Goal: Entertainment & Leisure: Browse casually

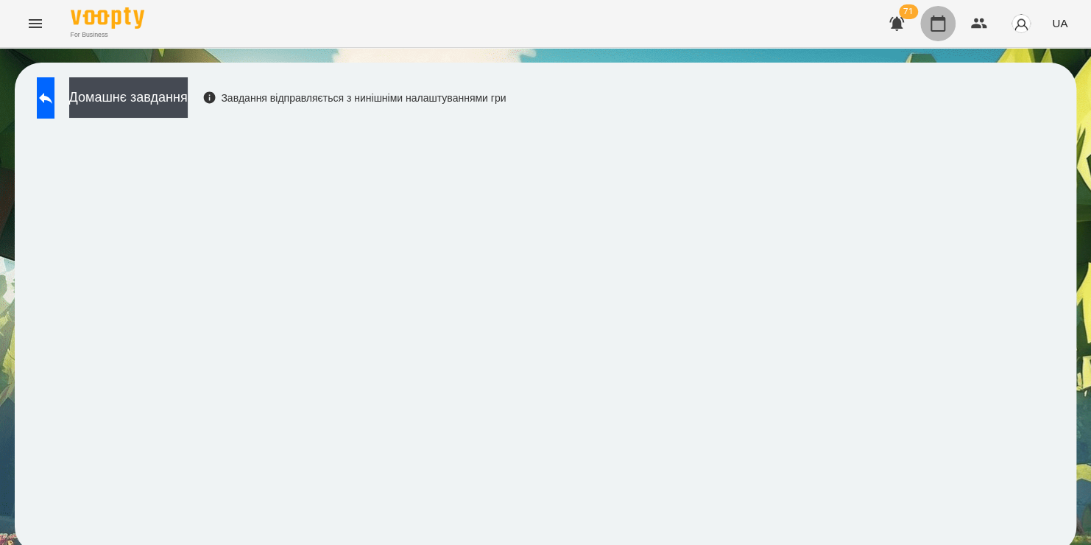
click at [937, 29] on icon "button" at bounding box center [938, 24] width 18 height 18
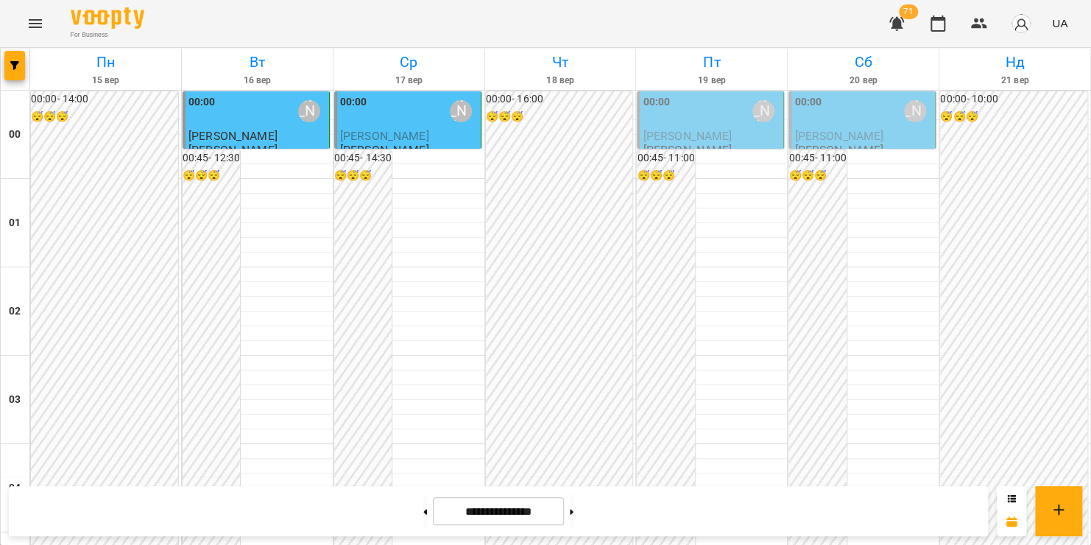
scroll to position [1340, 0]
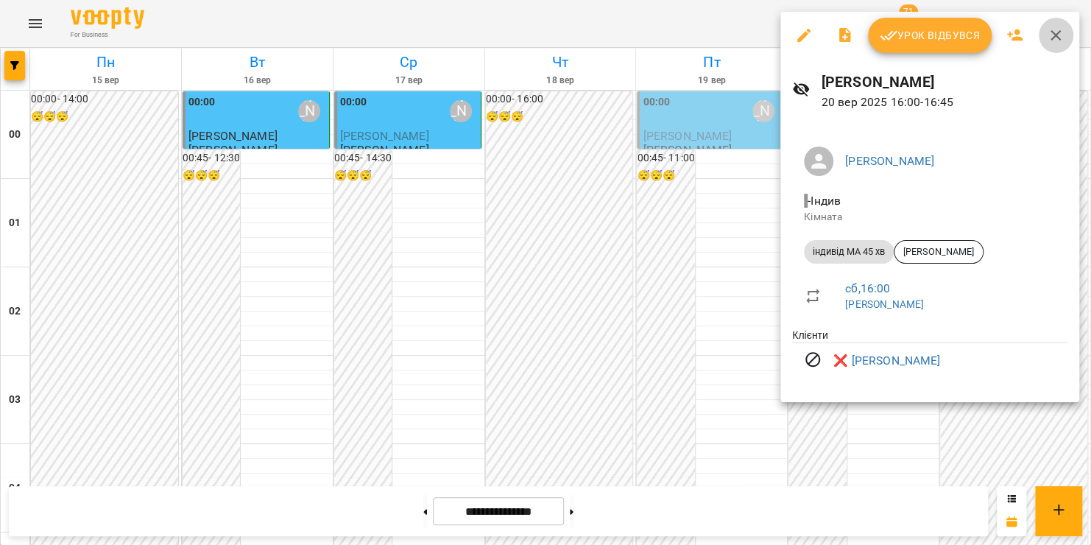
click at [1057, 35] on icon "button" at bounding box center [1056, 36] width 18 height 18
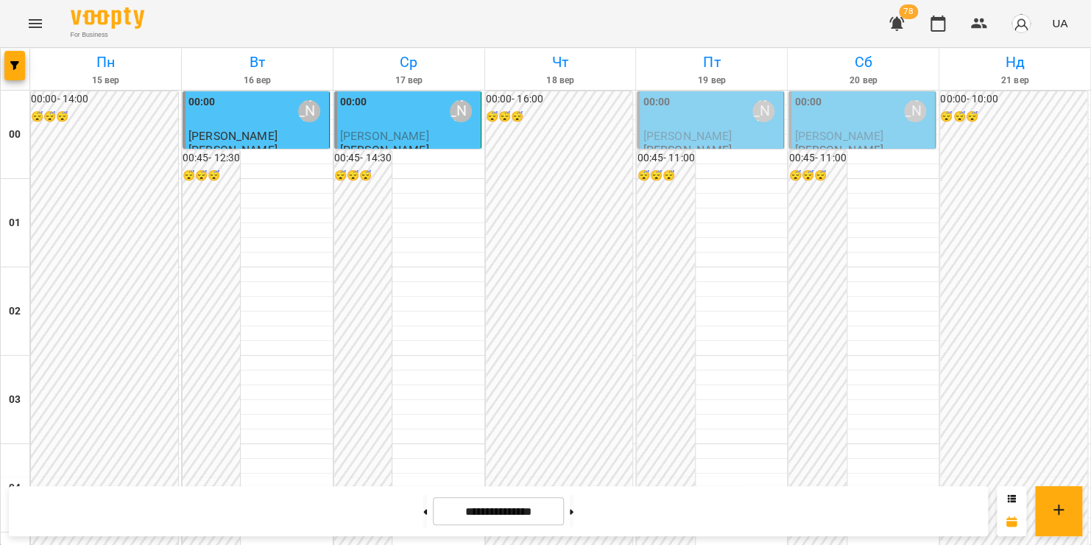
scroll to position [1664, 0]
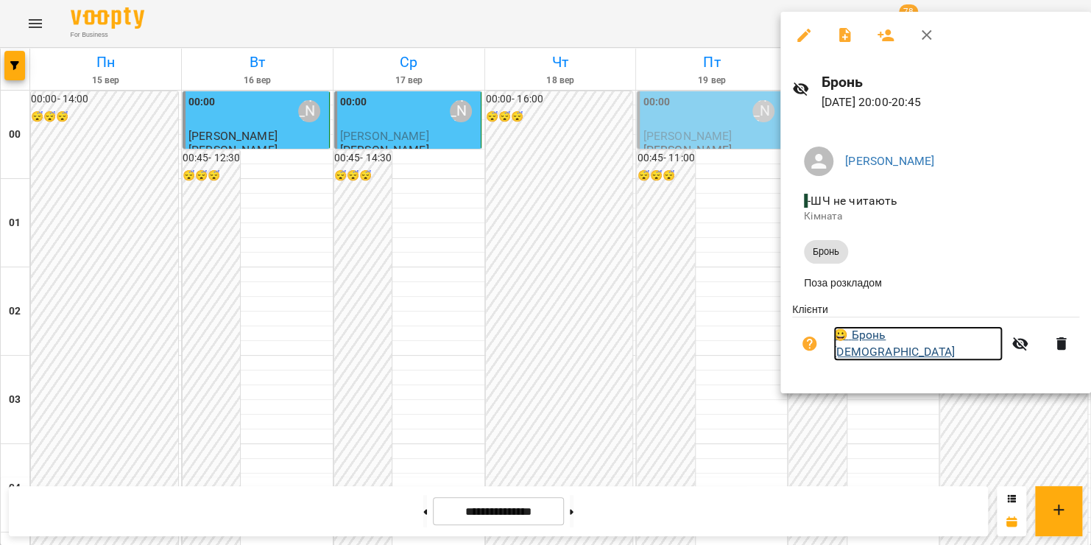
click at [893, 343] on link "😀 Бронь [PERSON_NAME]" at bounding box center [918, 343] width 169 height 35
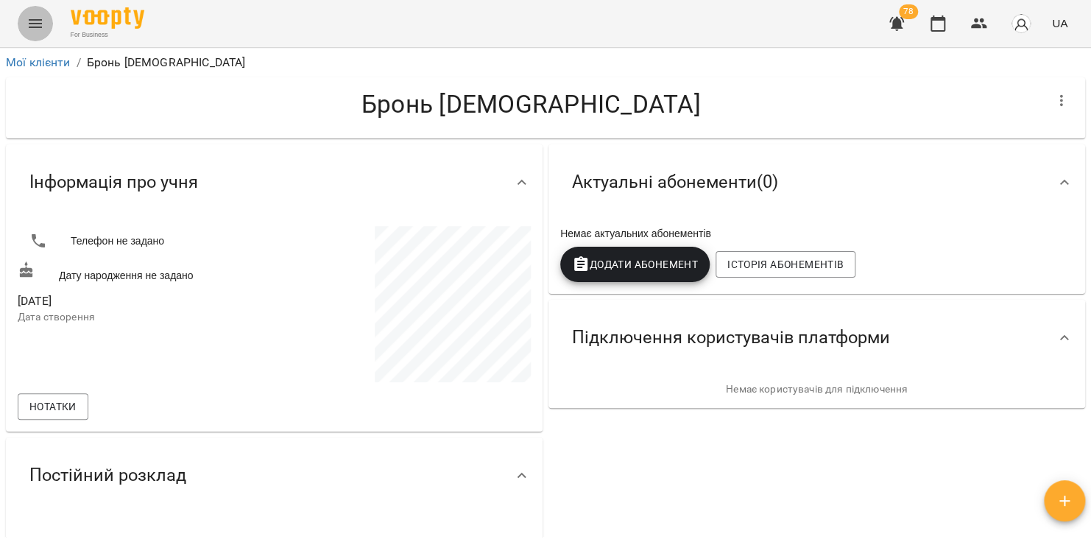
click at [28, 24] on icon "Menu" at bounding box center [36, 24] width 18 height 18
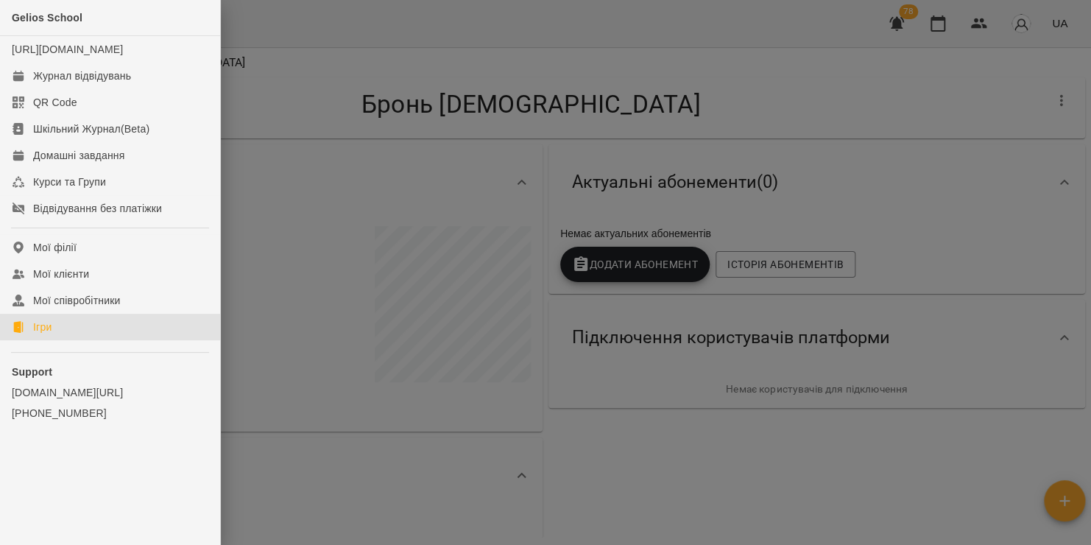
click at [46, 334] on div "Ігри" at bounding box center [42, 327] width 18 height 15
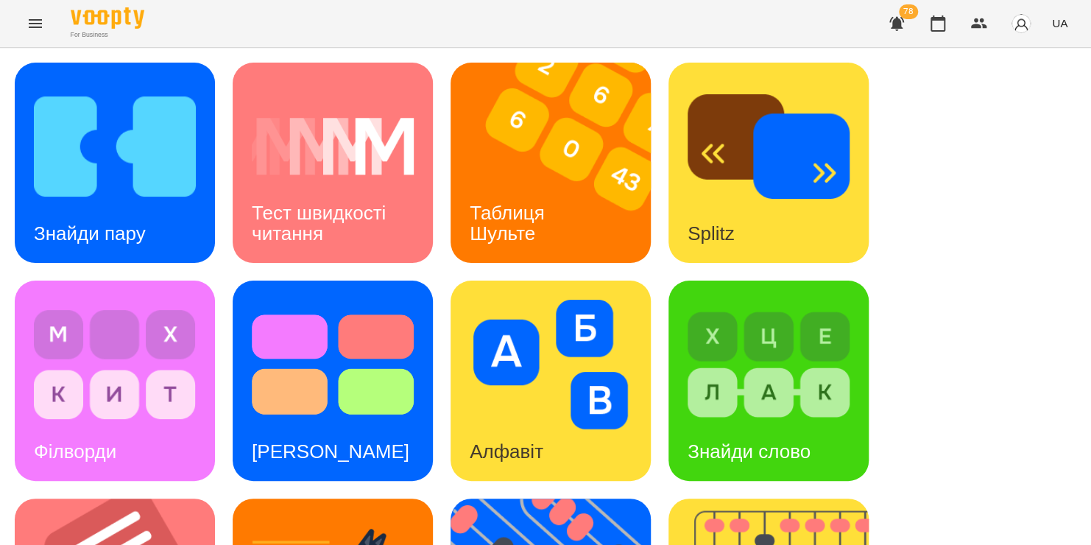
scroll to position [149, 0]
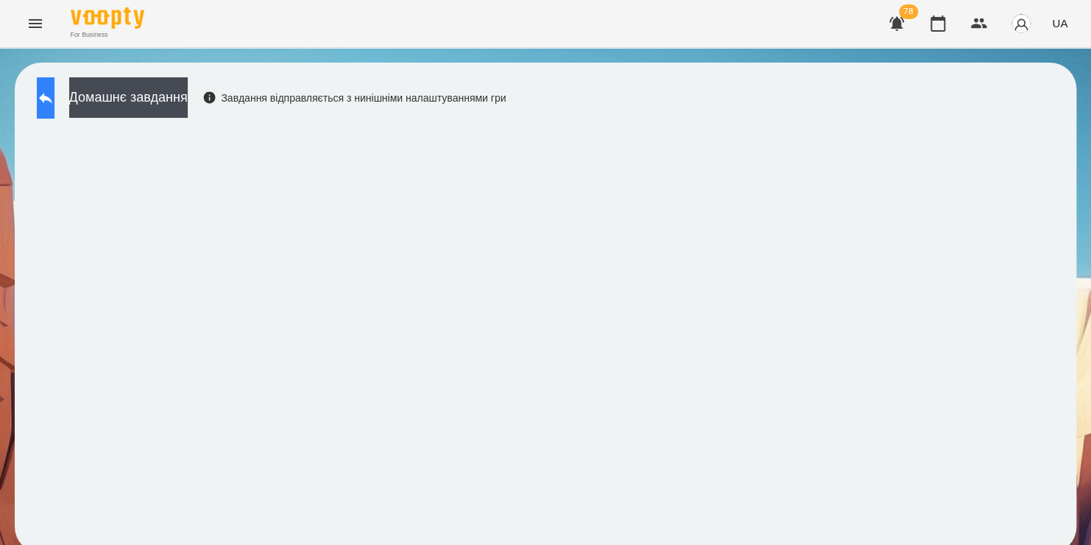
click at [54, 103] on icon at bounding box center [46, 98] width 18 height 18
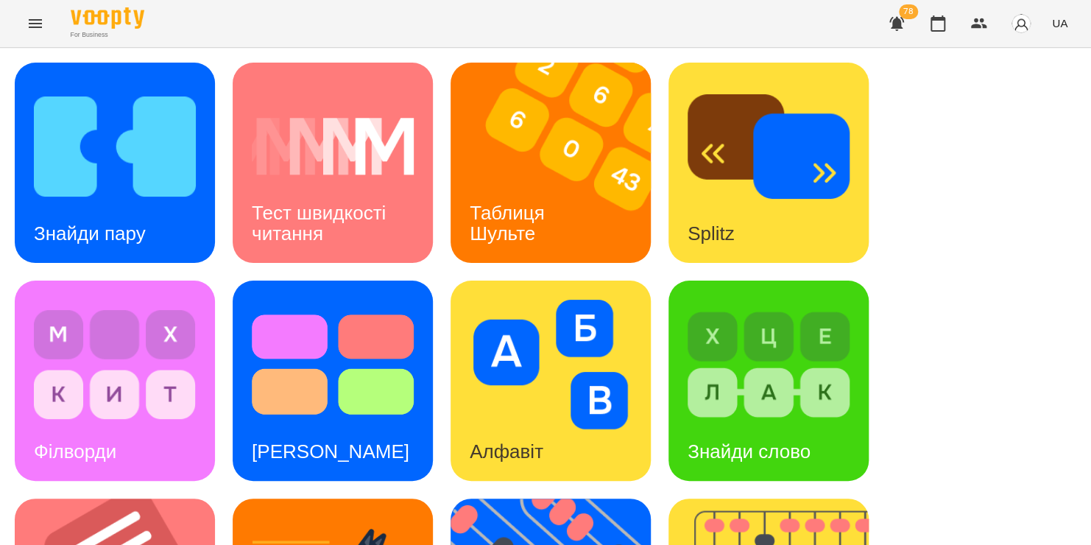
scroll to position [409, 0]
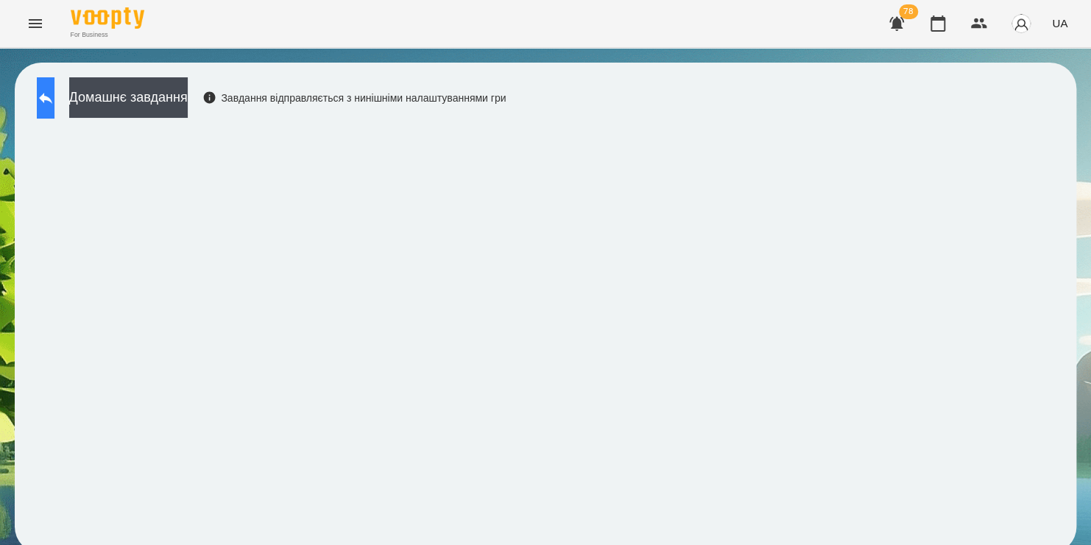
click at [52, 97] on icon at bounding box center [45, 98] width 13 height 11
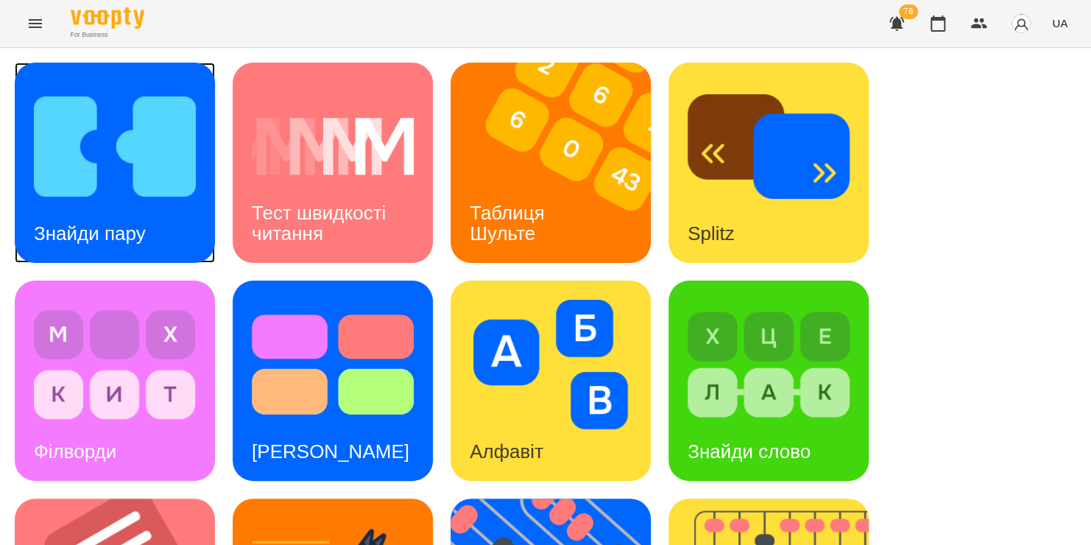
click at [166, 153] on img at bounding box center [115, 147] width 162 height 130
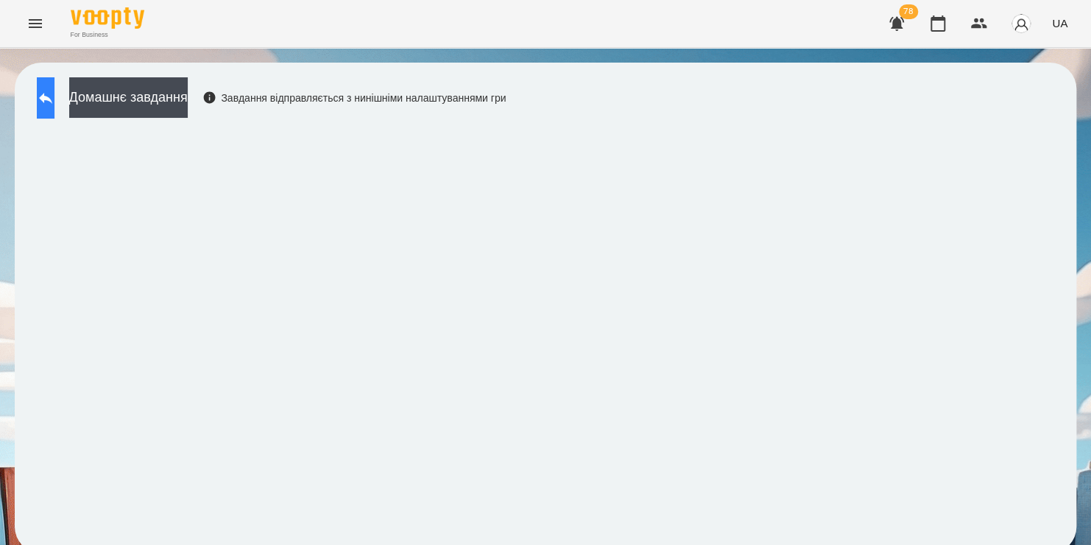
click at [54, 94] on icon at bounding box center [46, 98] width 18 height 18
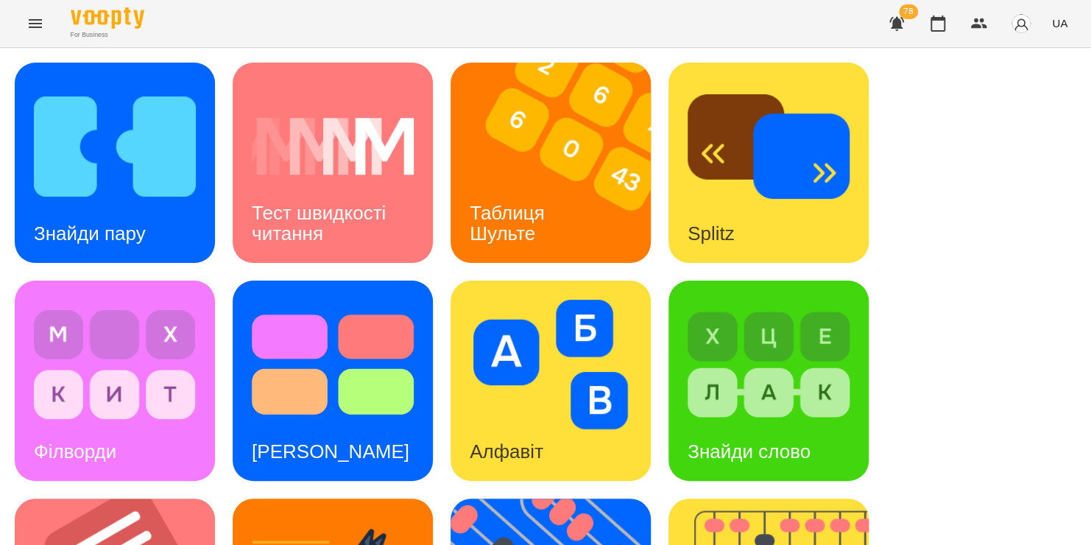
scroll to position [604, 0]
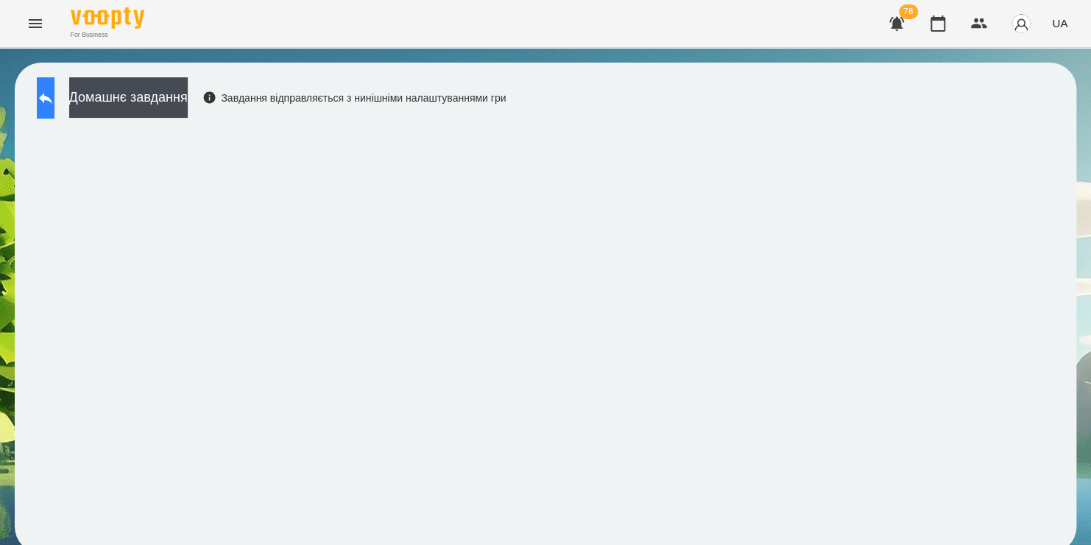
click at [53, 100] on icon at bounding box center [46, 98] width 18 height 18
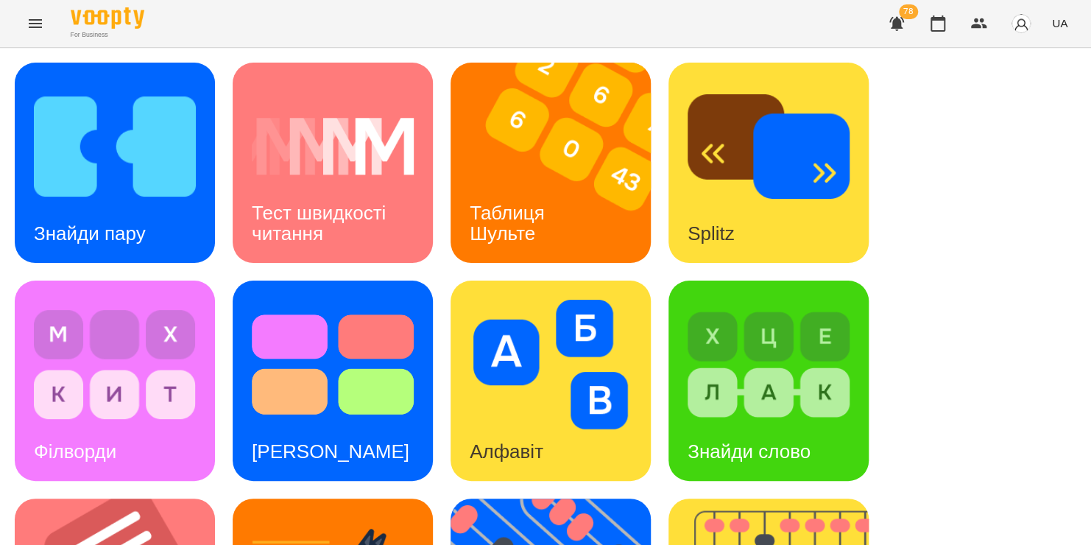
scroll to position [604, 0]
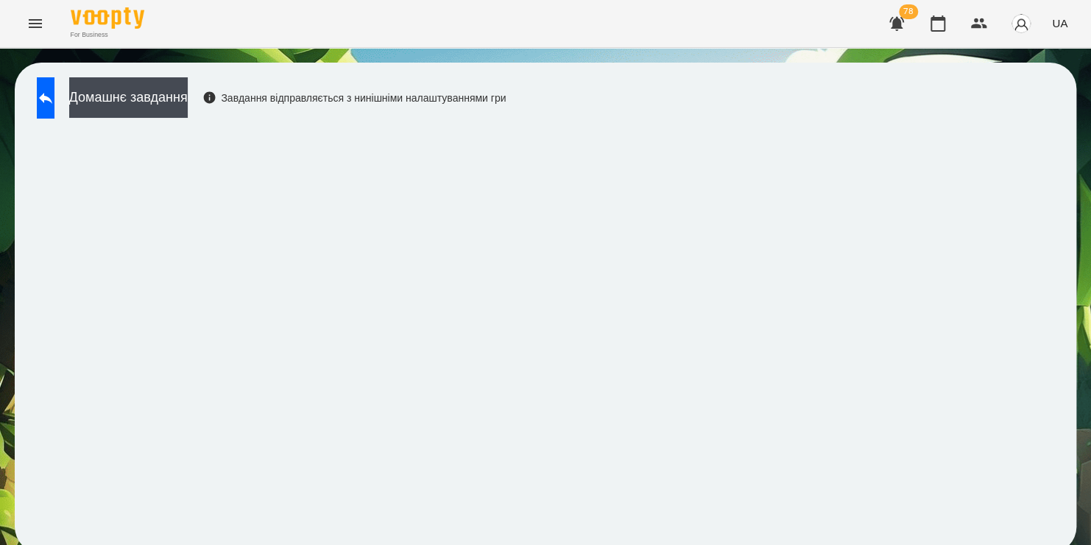
click at [643, 76] on div "Домашнє завдання Завдання відправляється з нинішніми налаштуваннями гри" at bounding box center [546, 308] width 1062 height 490
click at [39, 24] on icon "Menu" at bounding box center [35, 23] width 13 height 9
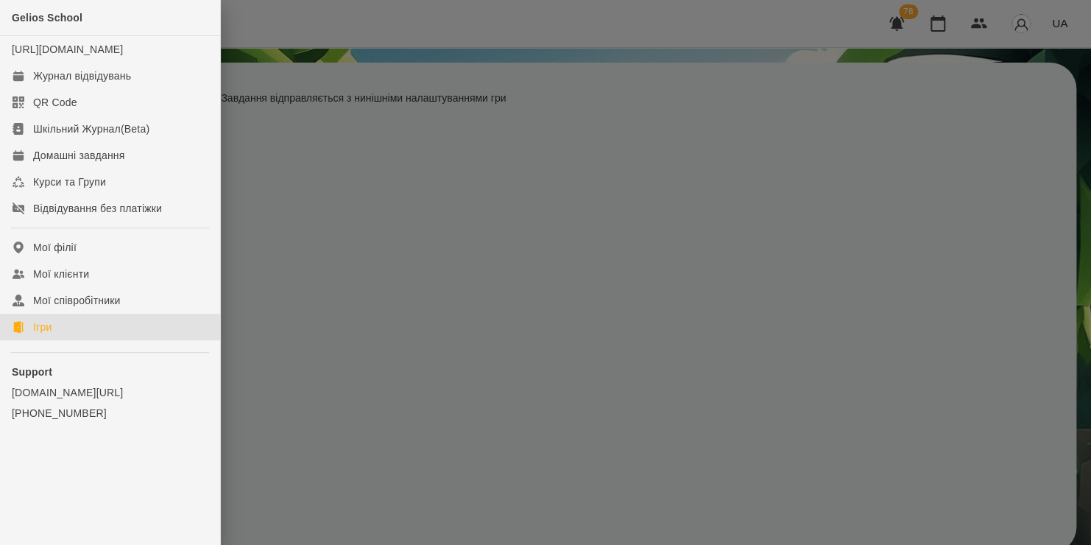
click at [74, 340] on link "Ігри" at bounding box center [110, 327] width 220 height 27
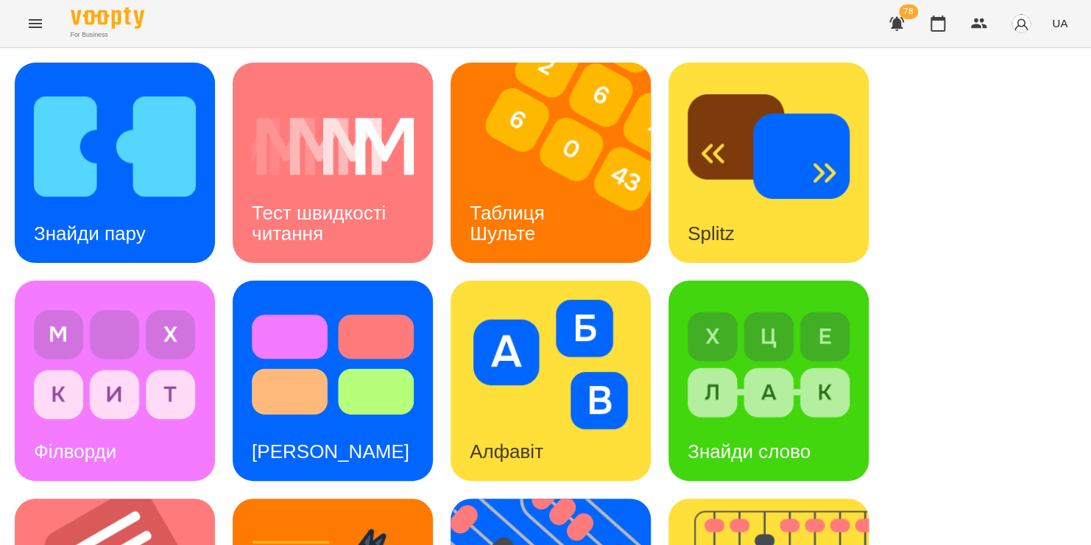
scroll to position [197, 0]
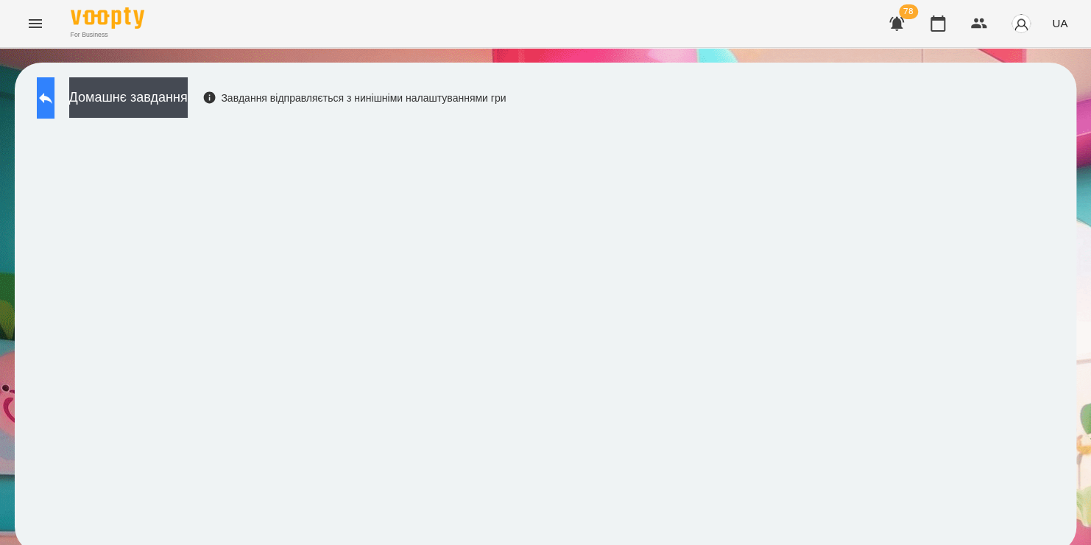
click at [47, 97] on button at bounding box center [46, 97] width 18 height 41
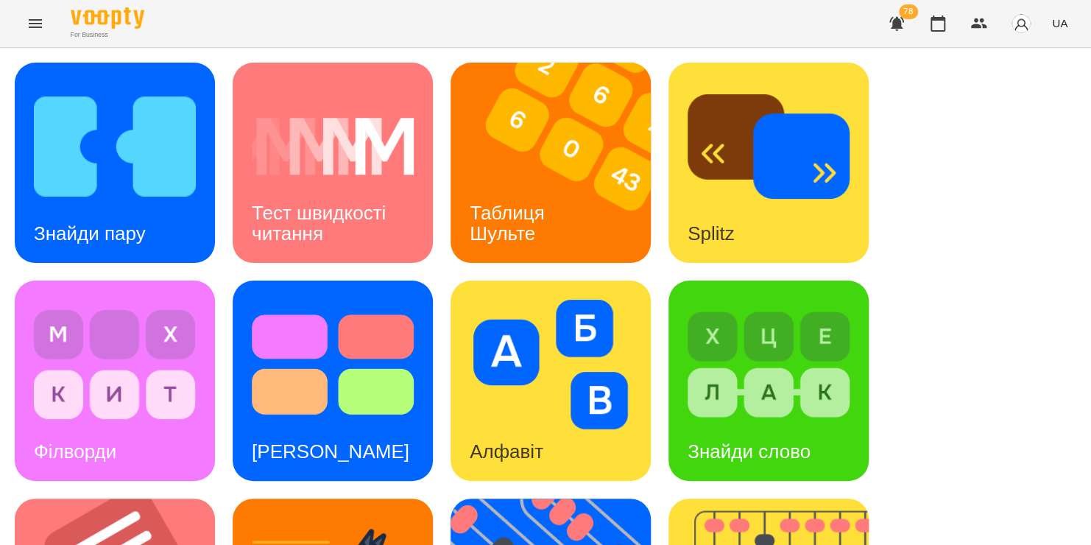
scroll to position [576, 0]
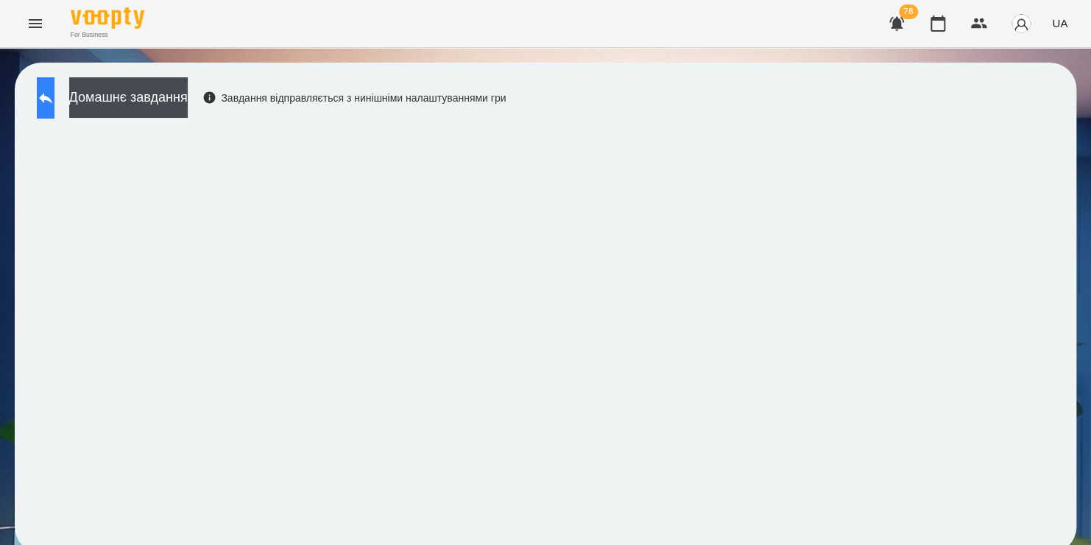
click at [54, 100] on icon at bounding box center [46, 98] width 18 height 18
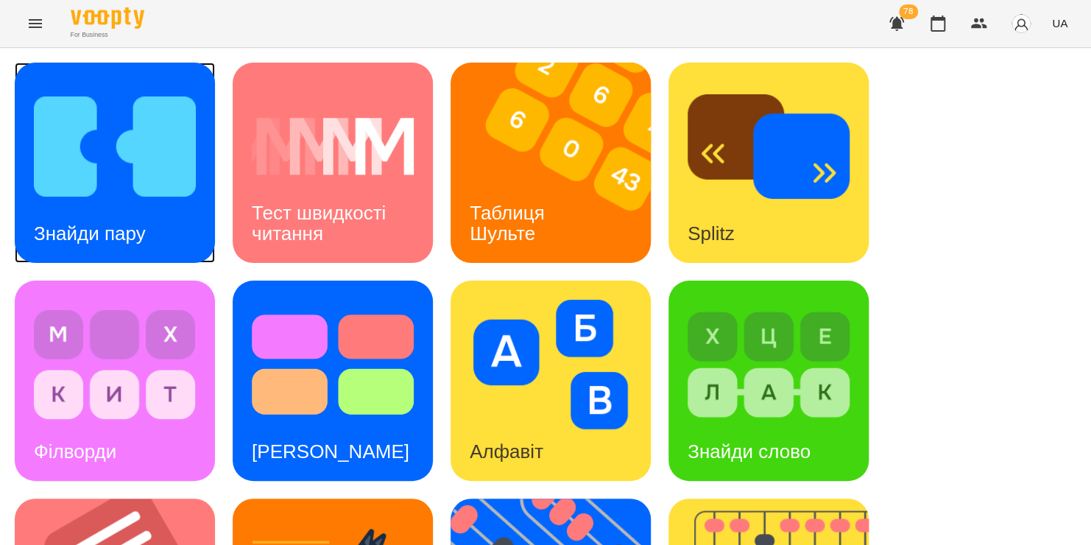
click at [183, 144] on img at bounding box center [115, 147] width 162 height 130
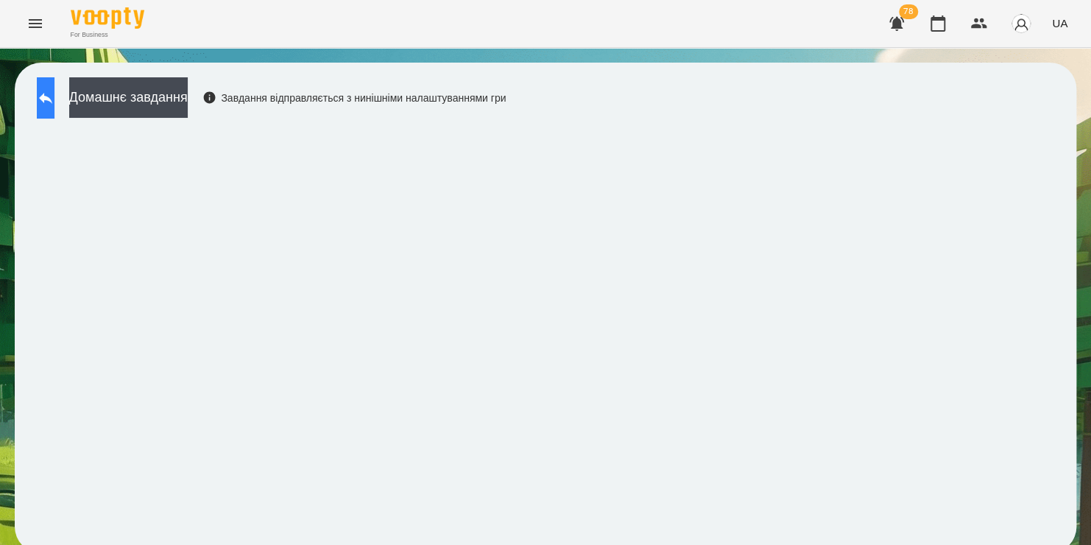
click at [50, 88] on button at bounding box center [46, 97] width 18 height 41
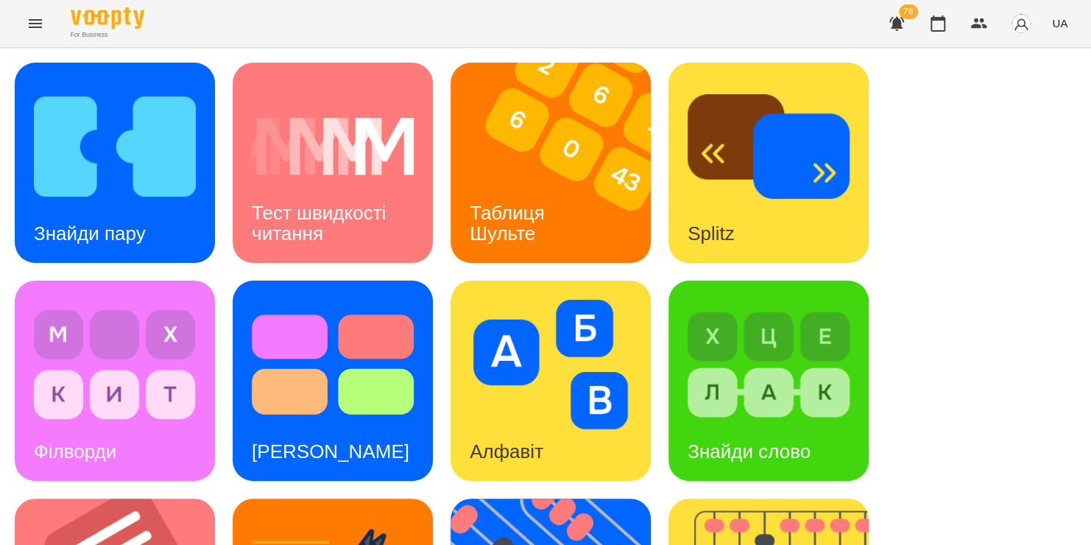
scroll to position [562, 0]
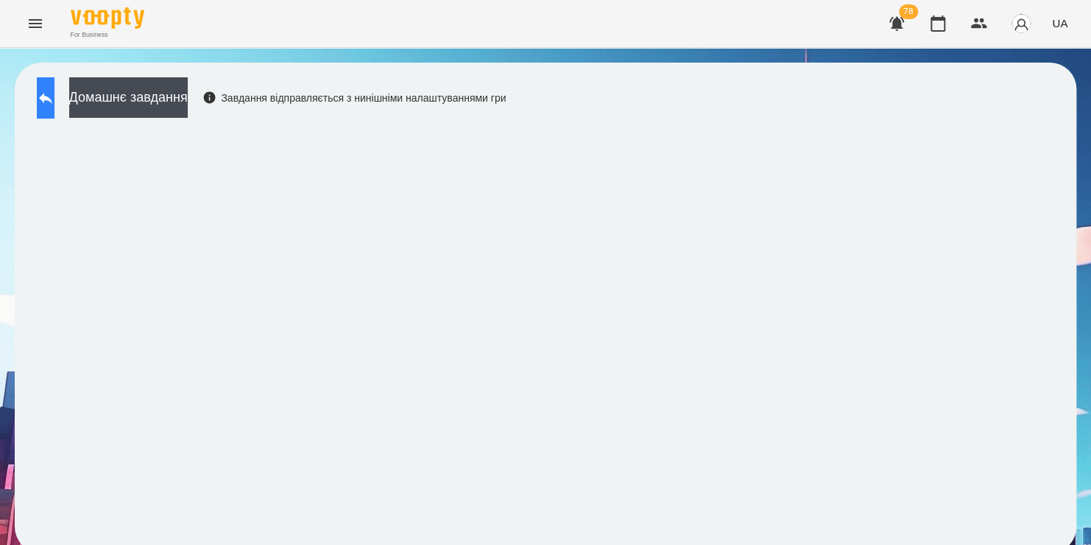
click at [52, 97] on icon at bounding box center [45, 98] width 13 height 11
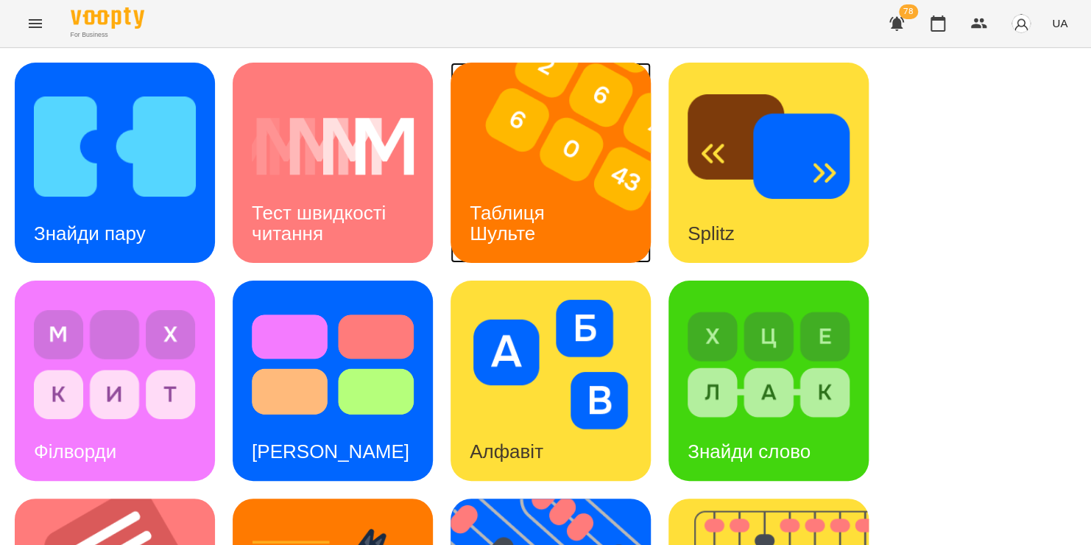
click at [539, 161] on img at bounding box center [560, 163] width 219 height 200
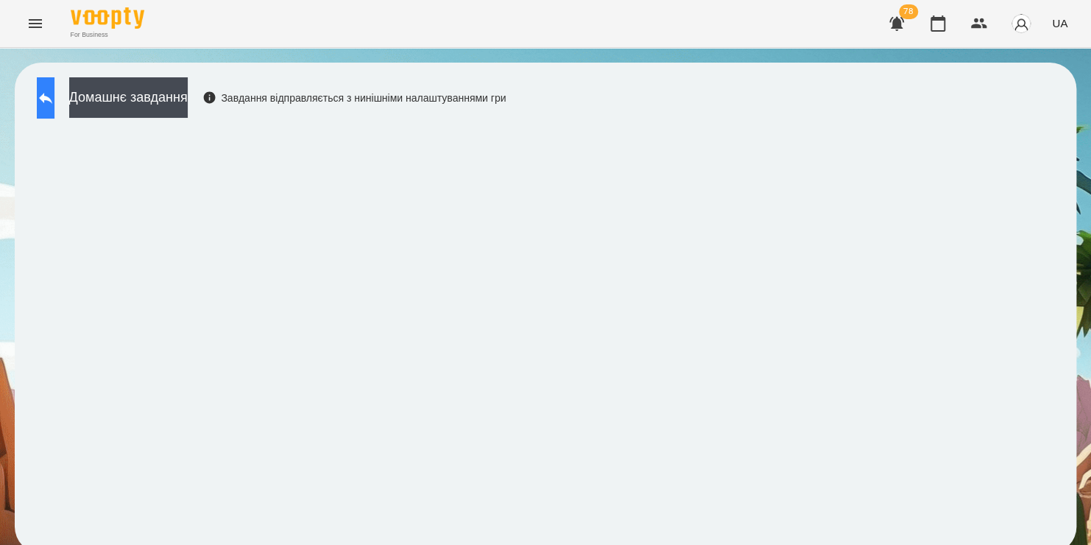
click at [52, 97] on icon at bounding box center [45, 98] width 13 height 11
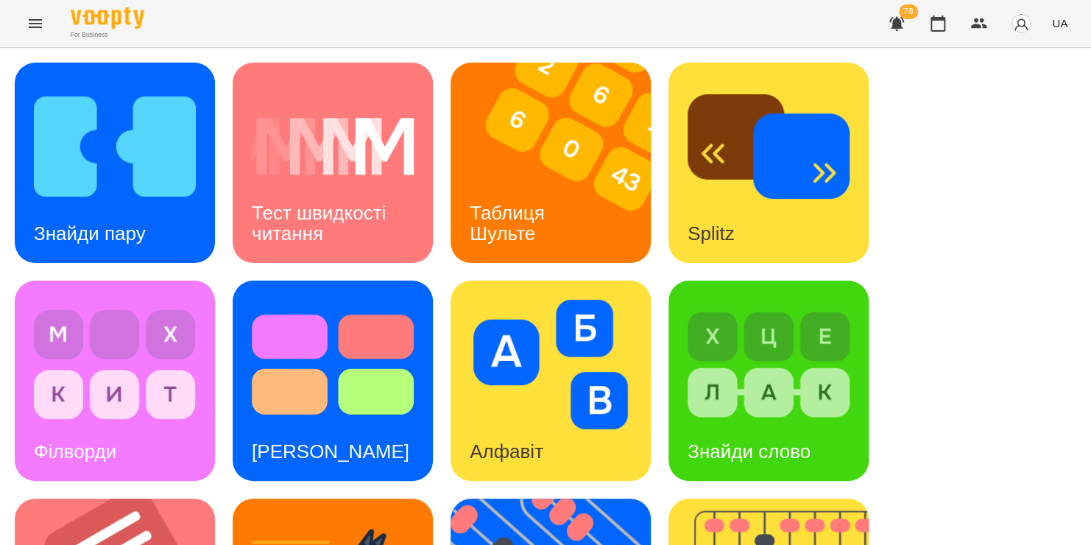
scroll to position [604, 0]
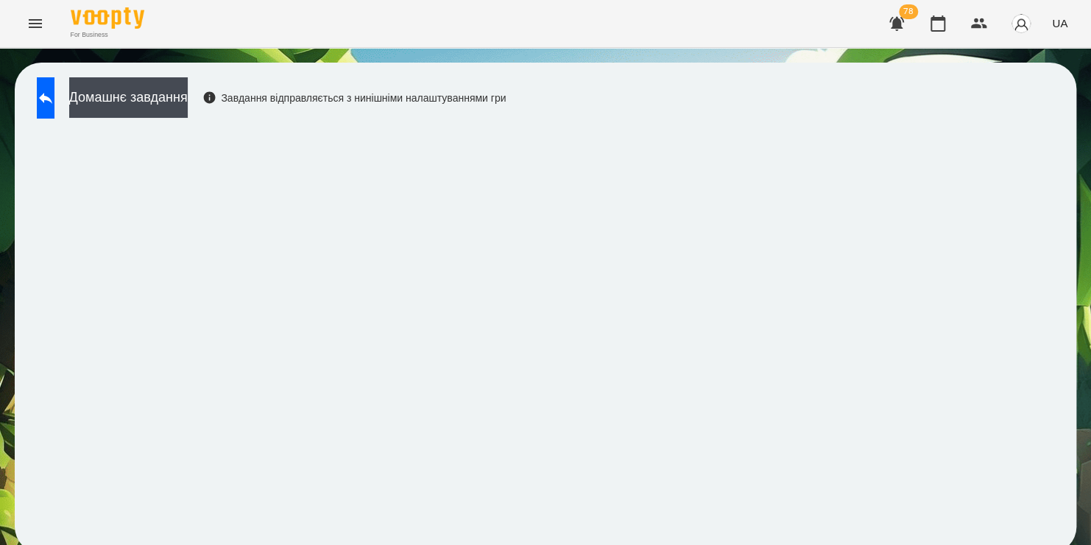
scroll to position [8, 0]
click at [54, 89] on icon at bounding box center [46, 98] width 18 height 18
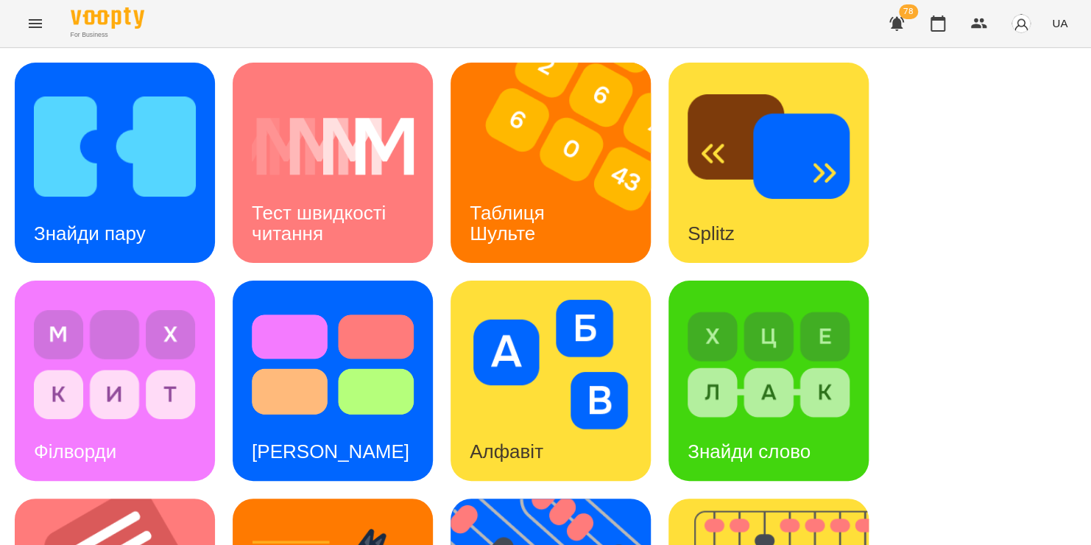
scroll to position [604, 0]
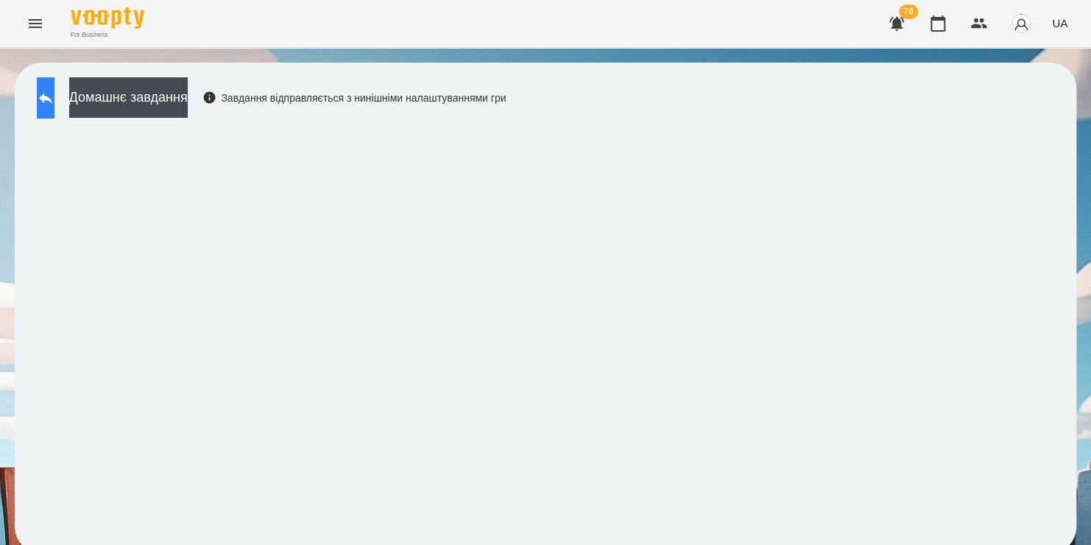
click at [54, 105] on button at bounding box center [46, 97] width 18 height 41
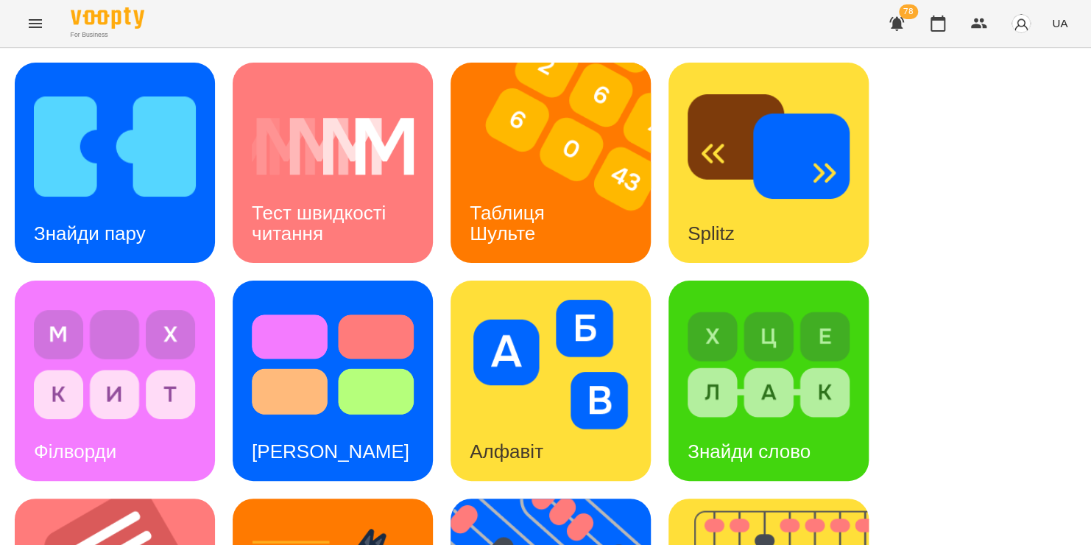
scroll to position [374, 0]
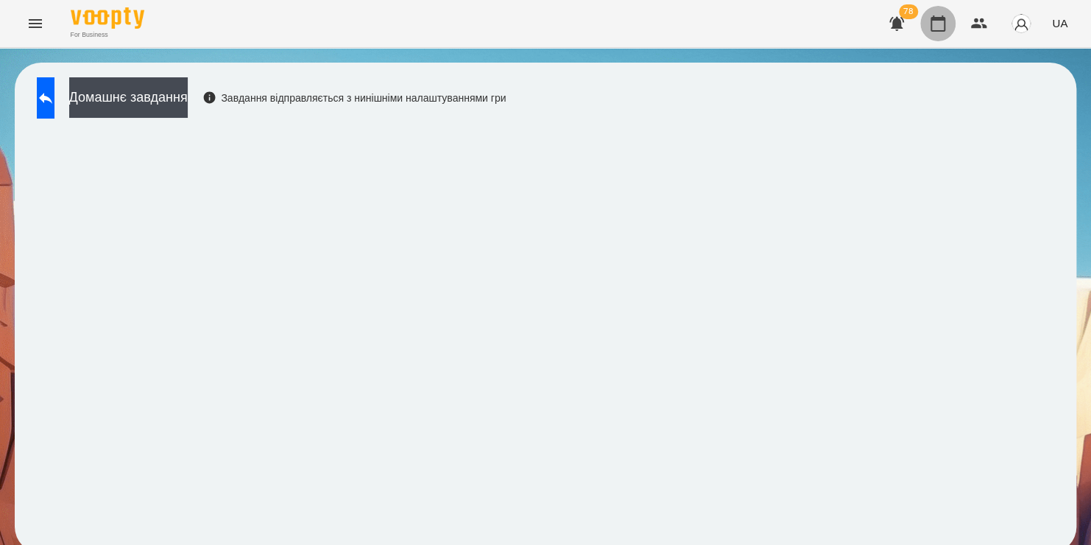
click at [940, 19] on icon "button" at bounding box center [938, 23] width 15 height 16
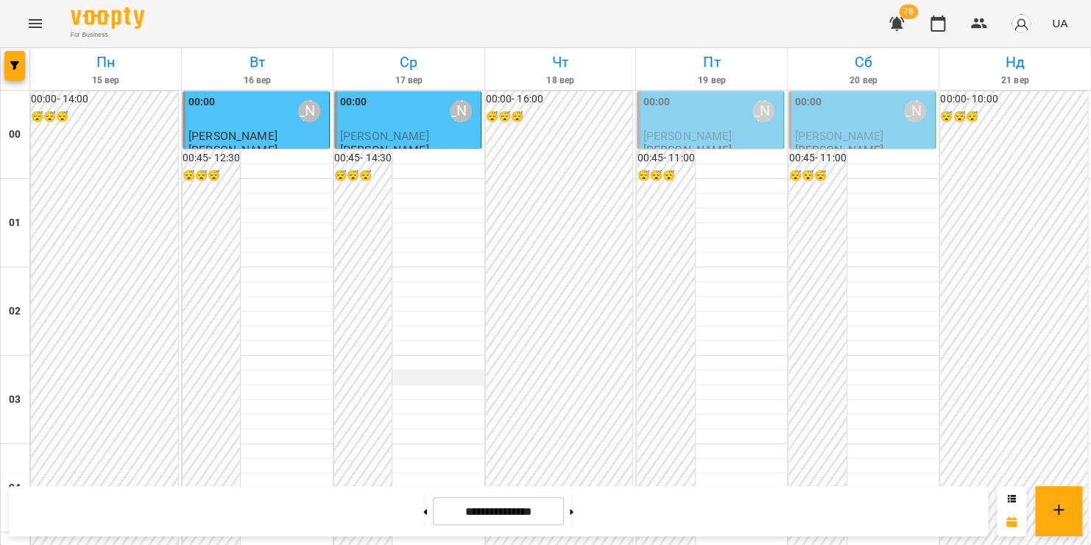
scroll to position [1249, 0]
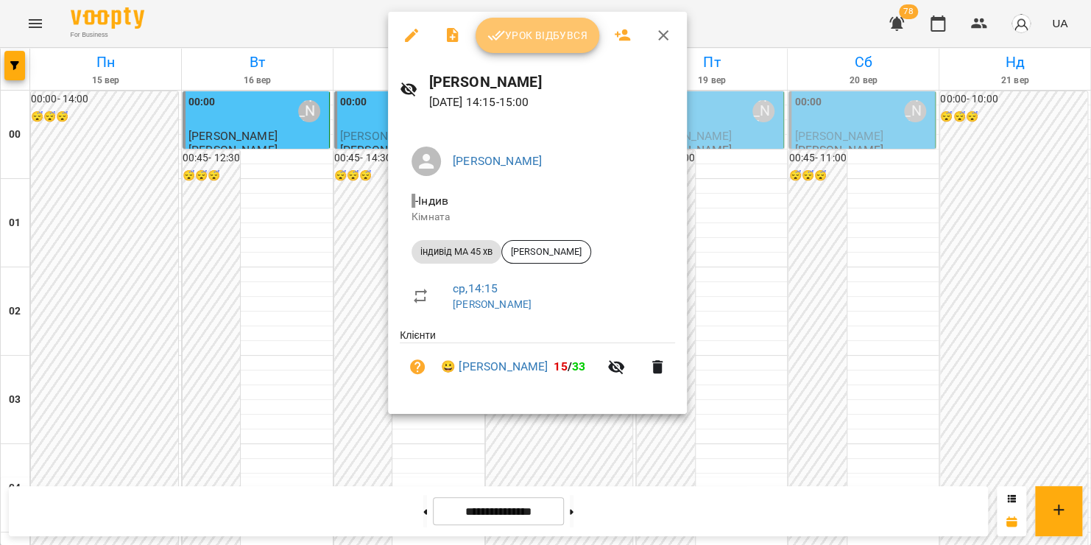
click at [528, 35] on span "Урок відбувся" at bounding box center [538, 36] width 100 height 18
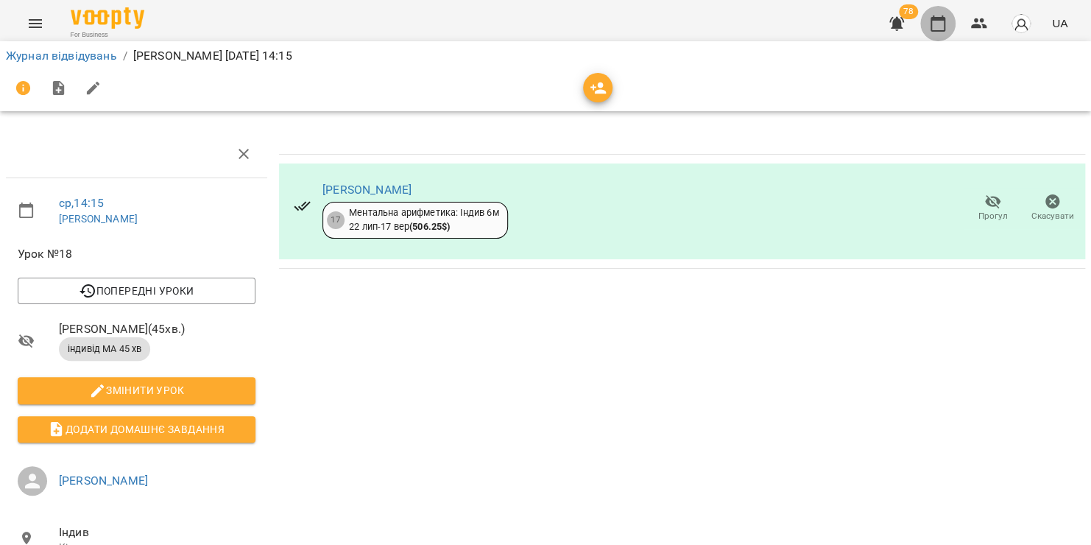
click at [947, 29] on icon "button" at bounding box center [938, 24] width 18 height 18
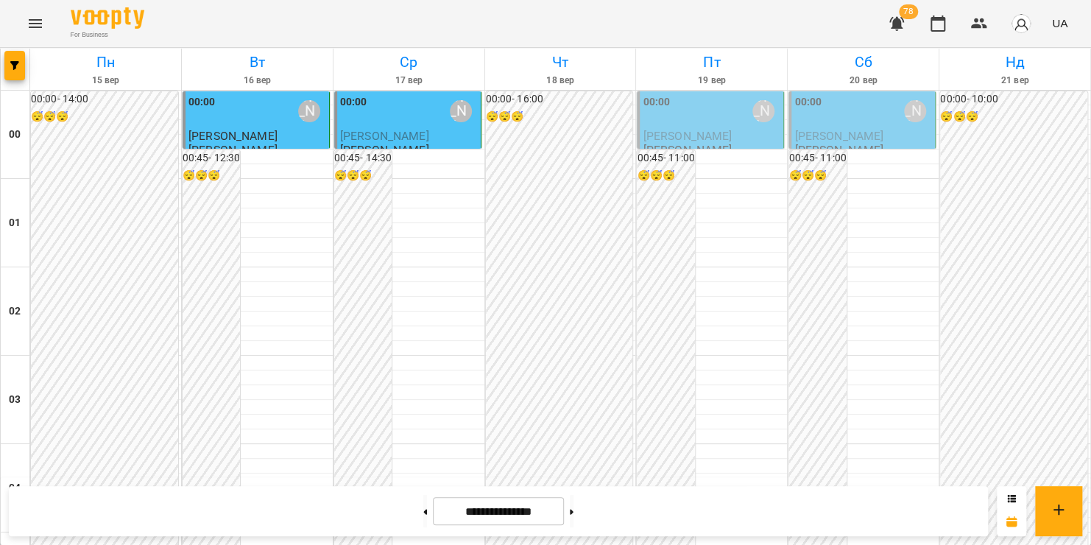
scroll to position [1239, 0]
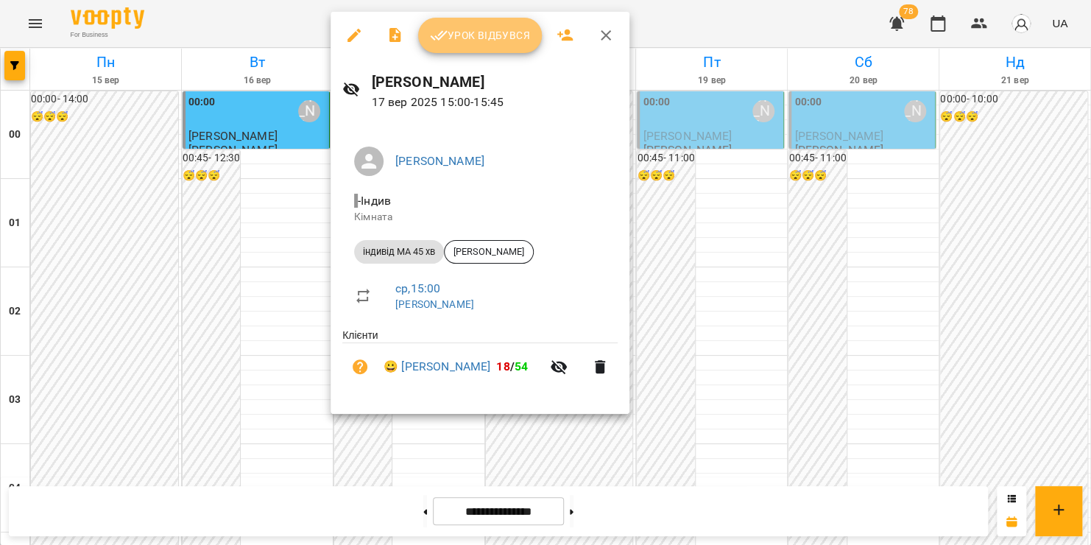
click at [501, 36] on span "Урок відбувся" at bounding box center [480, 36] width 100 height 18
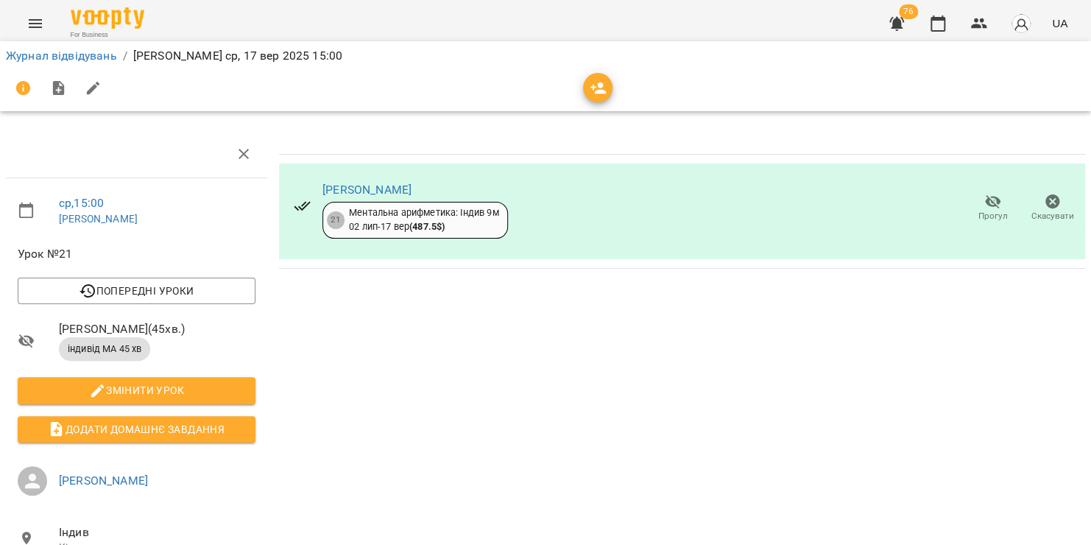
click at [34, 24] on icon "Menu" at bounding box center [36, 24] width 18 height 18
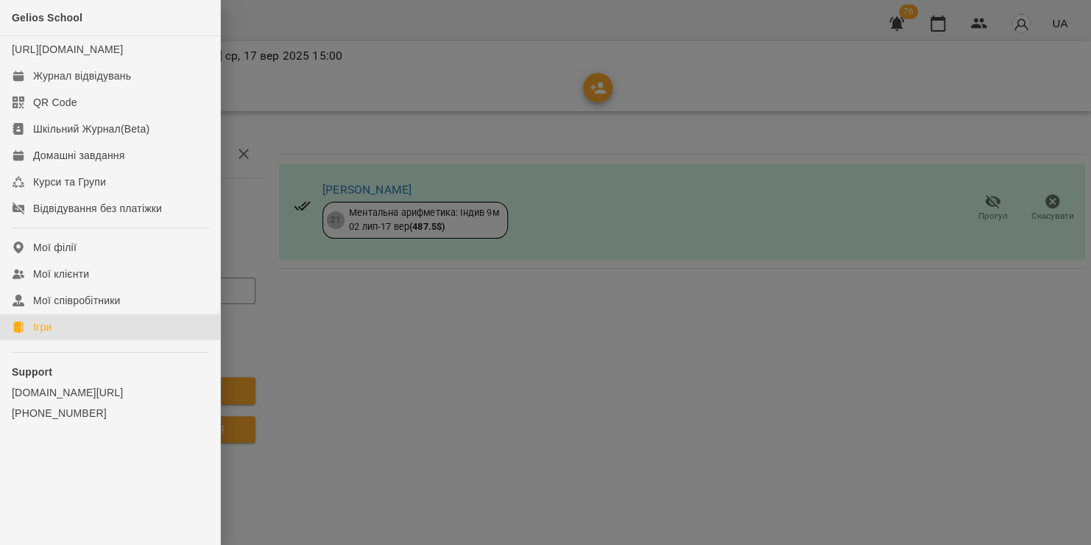
click at [68, 340] on link "Ігри" at bounding box center [110, 327] width 220 height 27
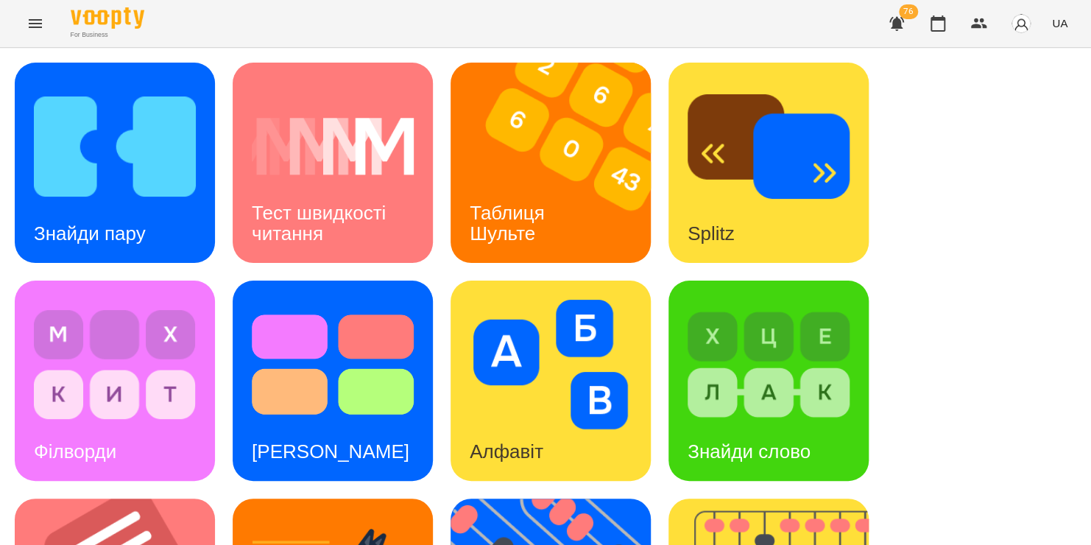
scroll to position [230, 0]
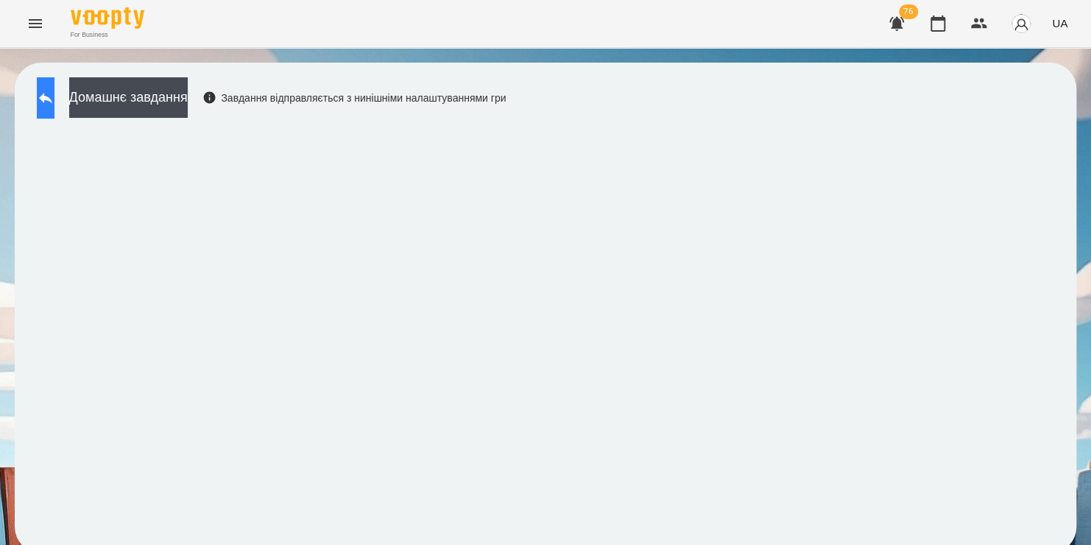
click at [52, 110] on button at bounding box center [46, 97] width 18 height 41
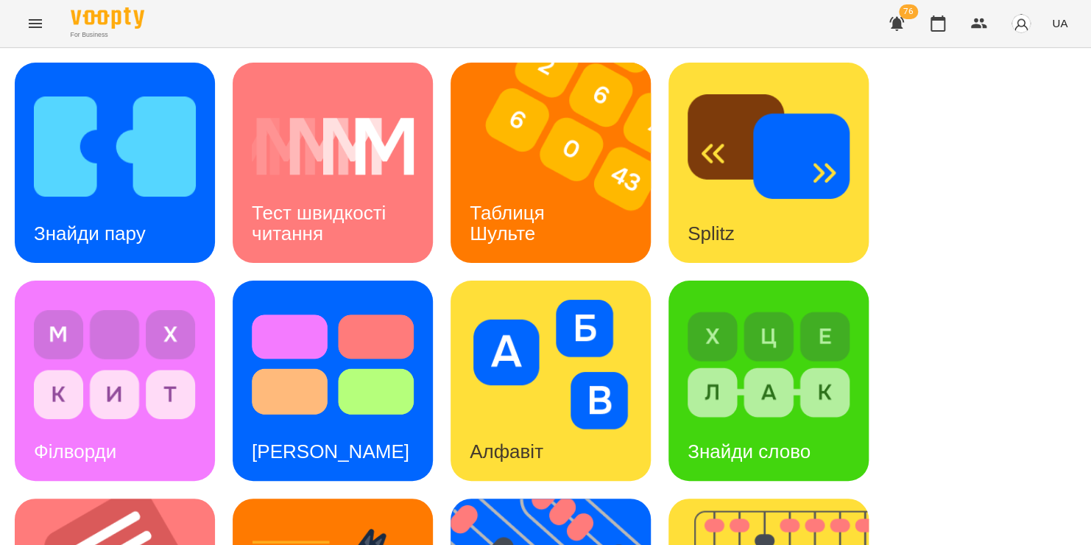
scroll to position [492, 0]
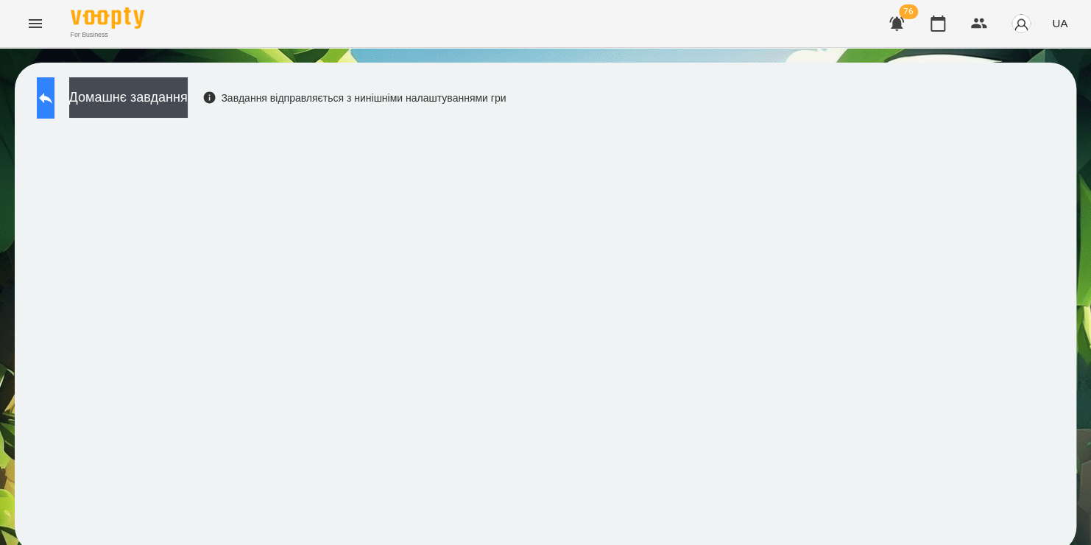
click at [54, 102] on icon at bounding box center [46, 98] width 18 height 18
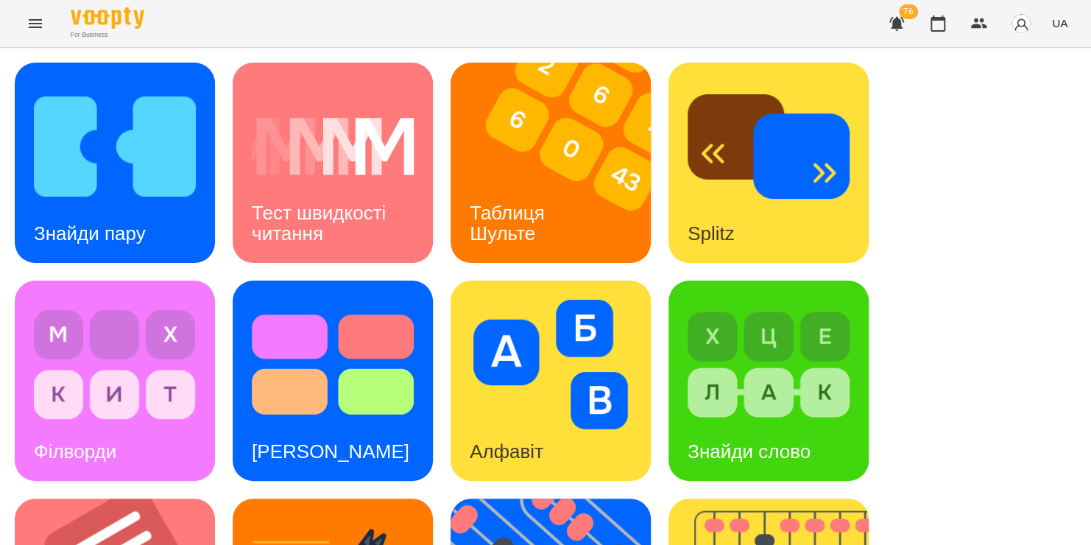
scroll to position [349, 0]
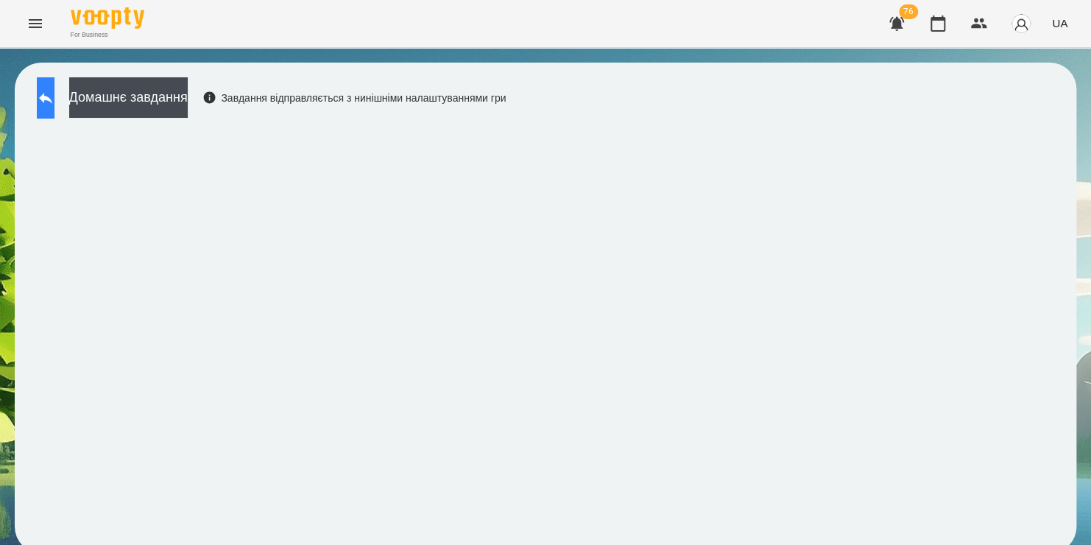
click at [52, 96] on icon at bounding box center [45, 98] width 13 height 11
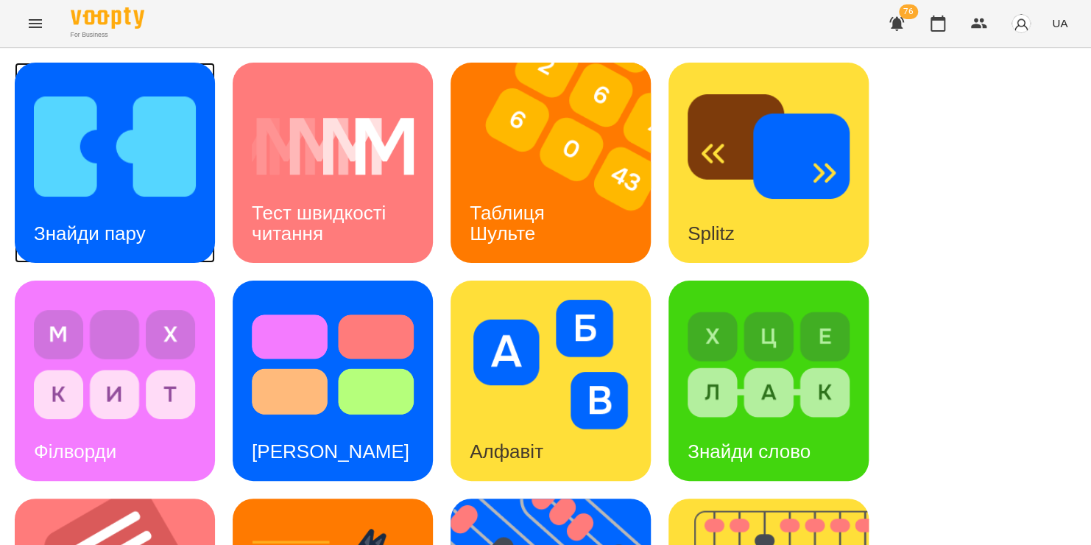
click at [166, 180] on img at bounding box center [115, 147] width 162 height 130
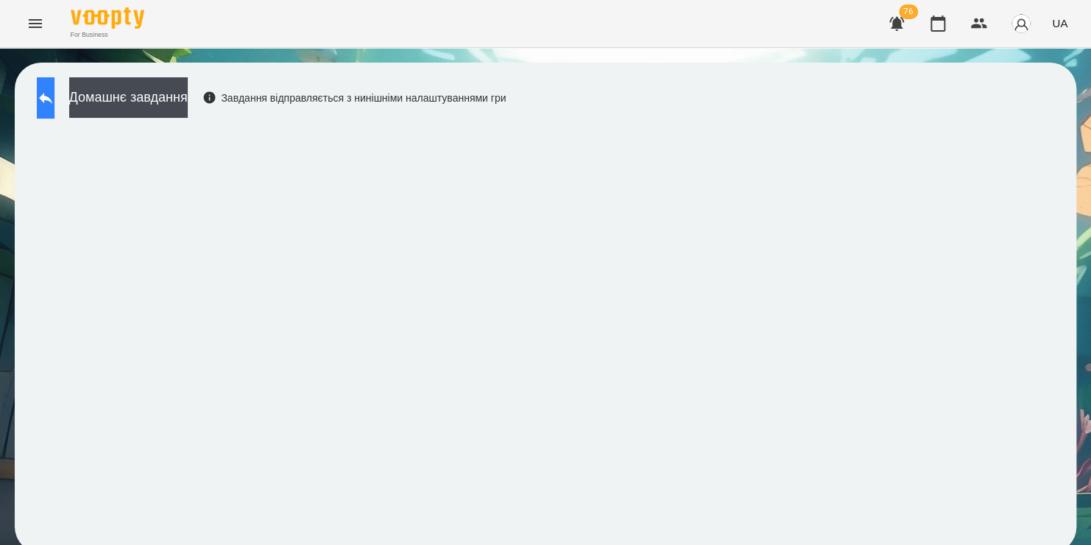
click at [44, 91] on button at bounding box center [46, 97] width 18 height 41
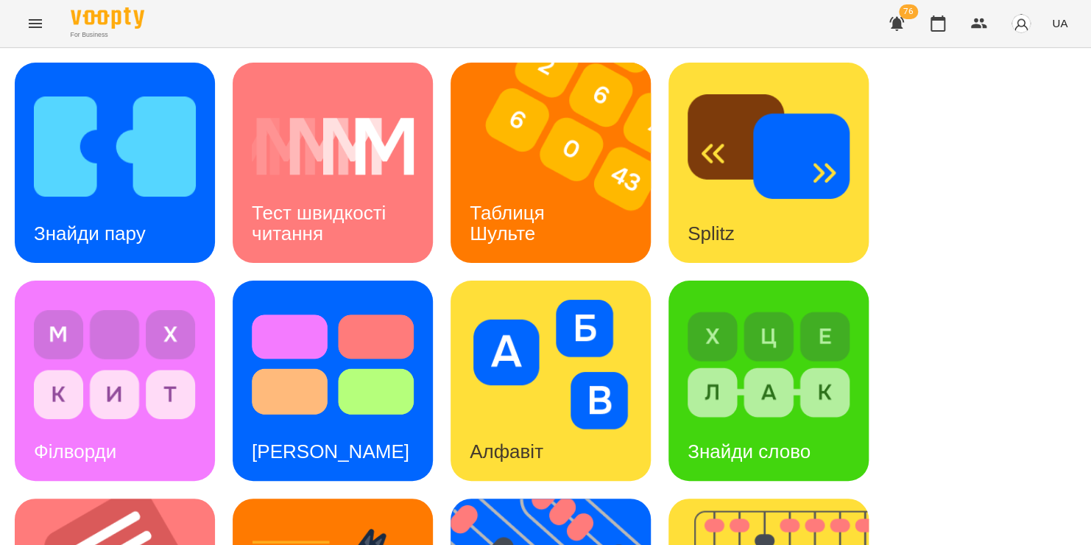
scroll to position [404, 0]
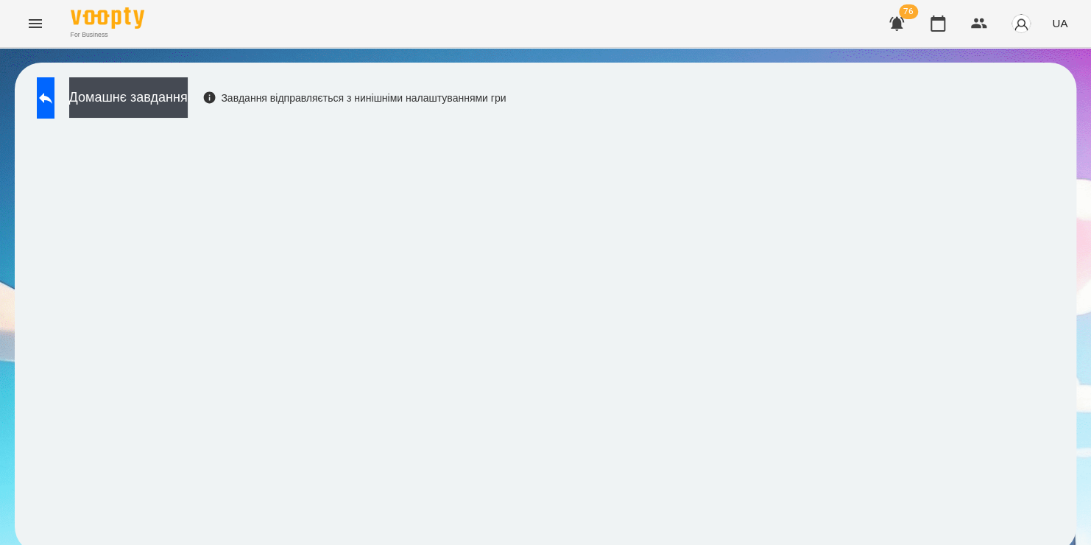
scroll to position [8, 0]
click at [54, 97] on icon at bounding box center [46, 98] width 18 height 18
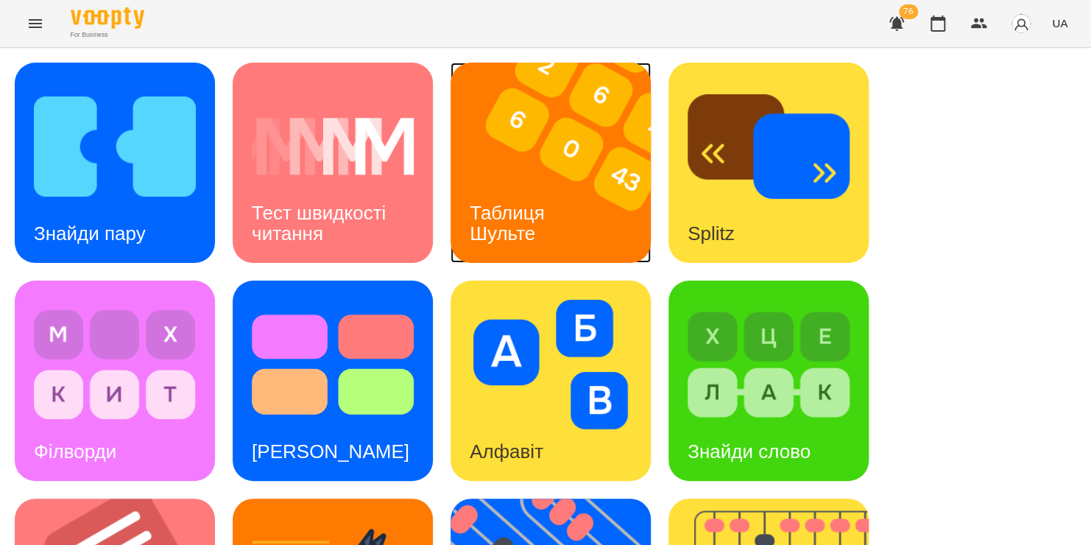
click at [490, 164] on img at bounding box center [560, 163] width 219 height 200
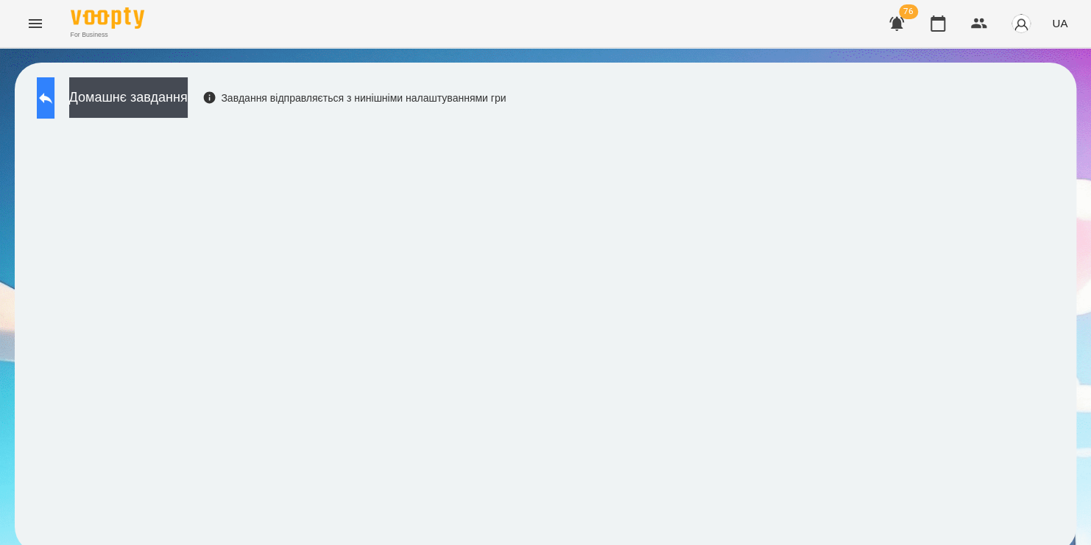
click at [54, 106] on icon at bounding box center [46, 98] width 18 height 18
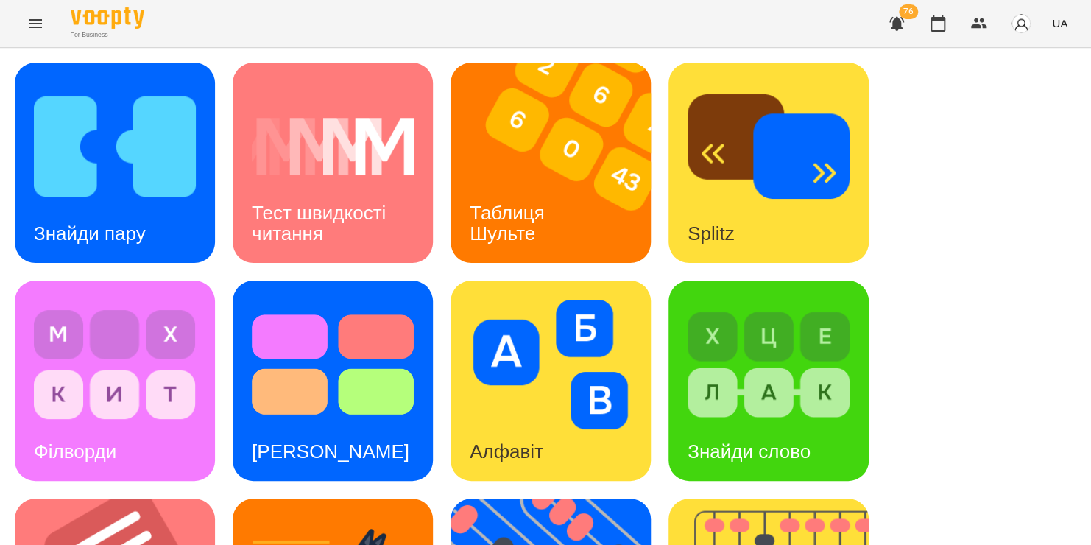
scroll to position [604, 0]
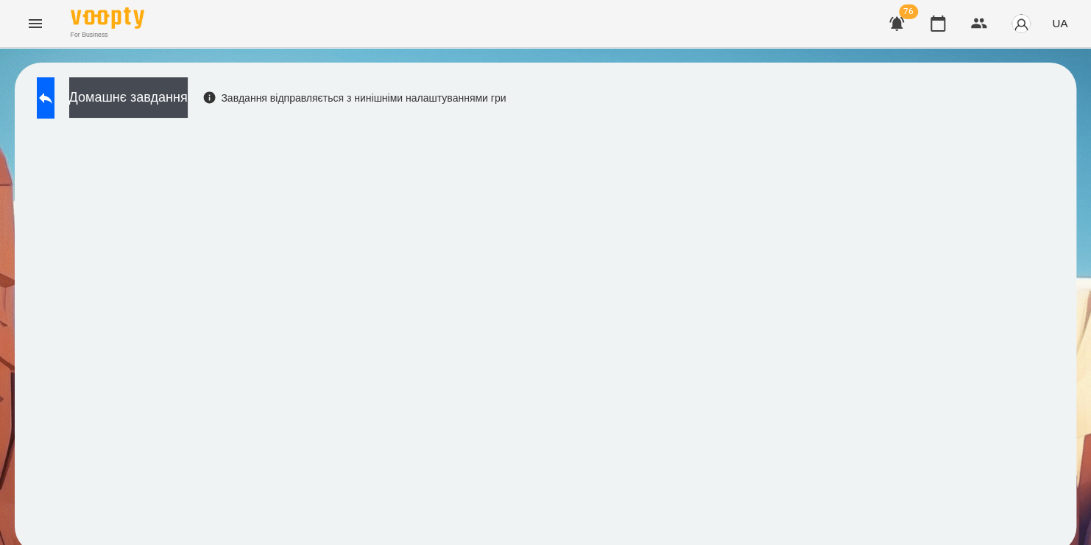
scroll to position [8, 0]
click at [54, 94] on icon at bounding box center [46, 98] width 18 height 18
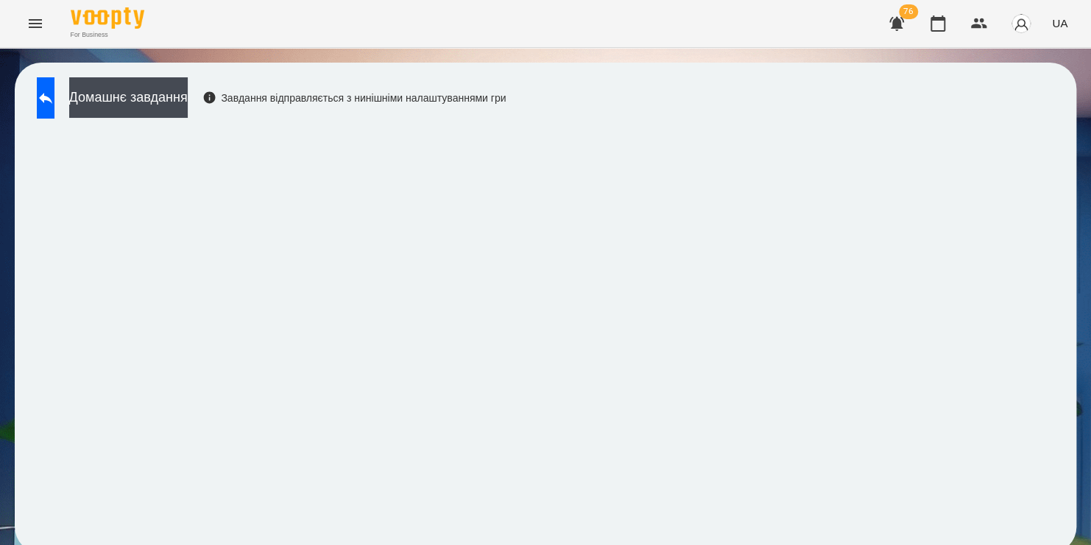
click at [731, 115] on div "Домашнє завдання Завдання відправляється з нинішніми налаштуваннями гри" at bounding box center [546, 308] width 1062 height 490
click at [52, 97] on icon at bounding box center [45, 98] width 13 height 11
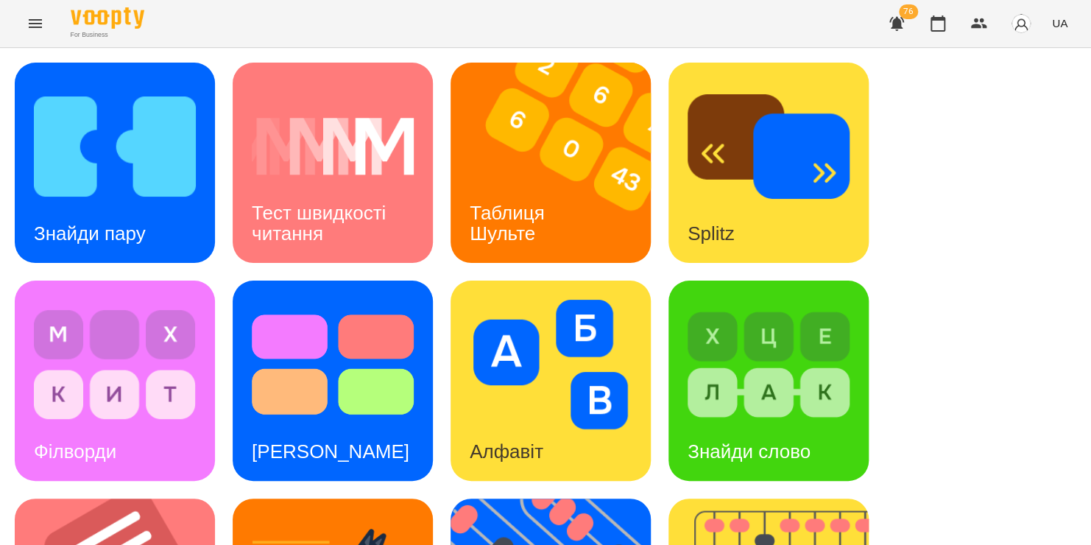
scroll to position [604, 0]
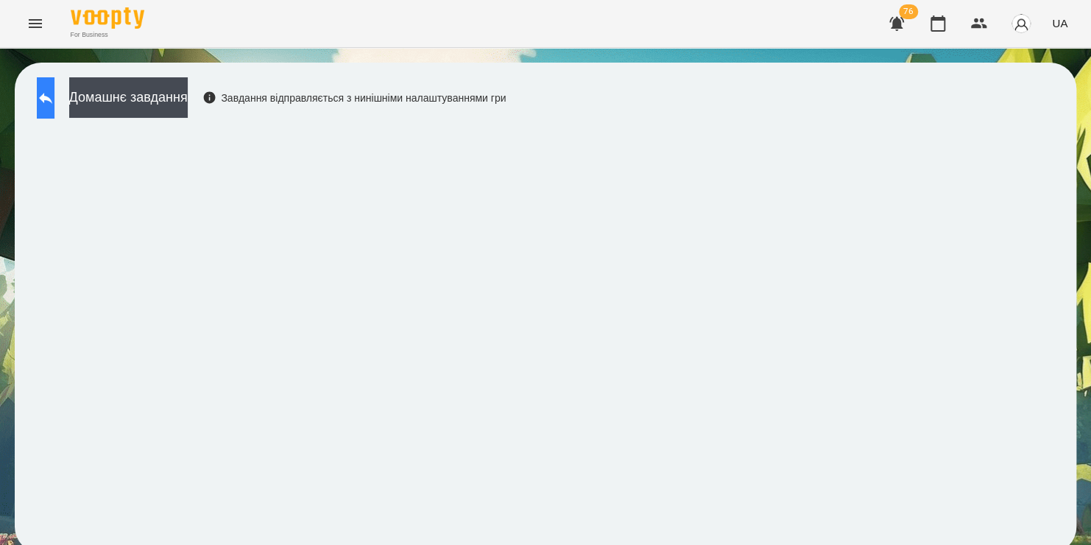
click at [52, 109] on button at bounding box center [46, 97] width 18 height 41
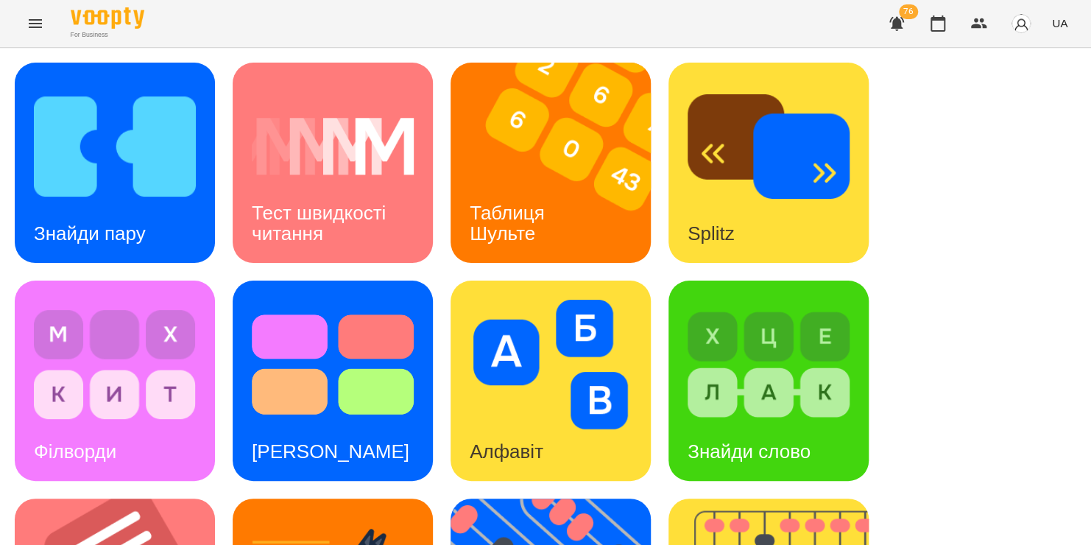
scroll to position [604, 0]
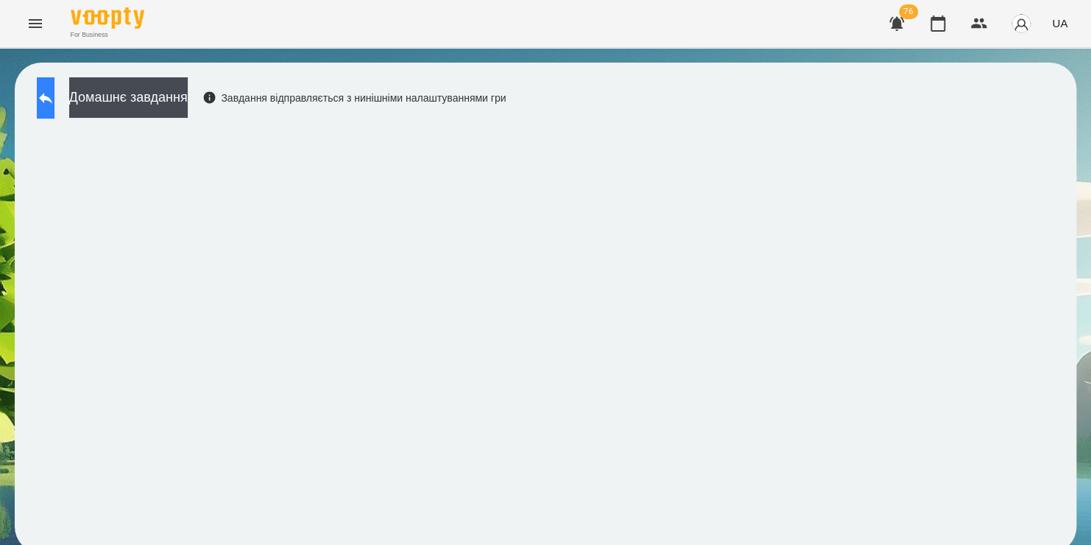
click at [54, 87] on button at bounding box center [46, 97] width 18 height 41
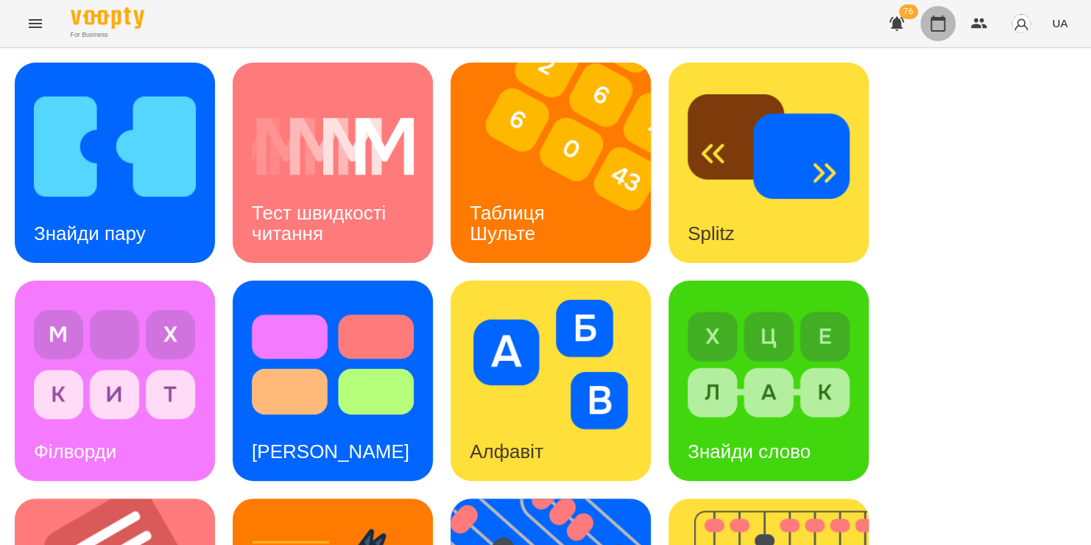
click at [931, 27] on icon "button" at bounding box center [938, 24] width 18 height 18
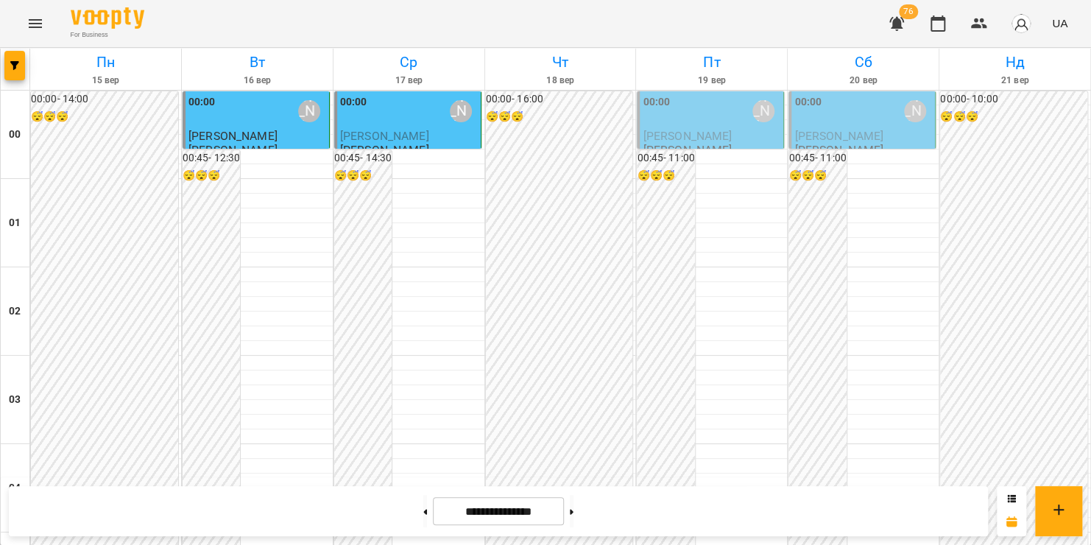
scroll to position [1306, 0]
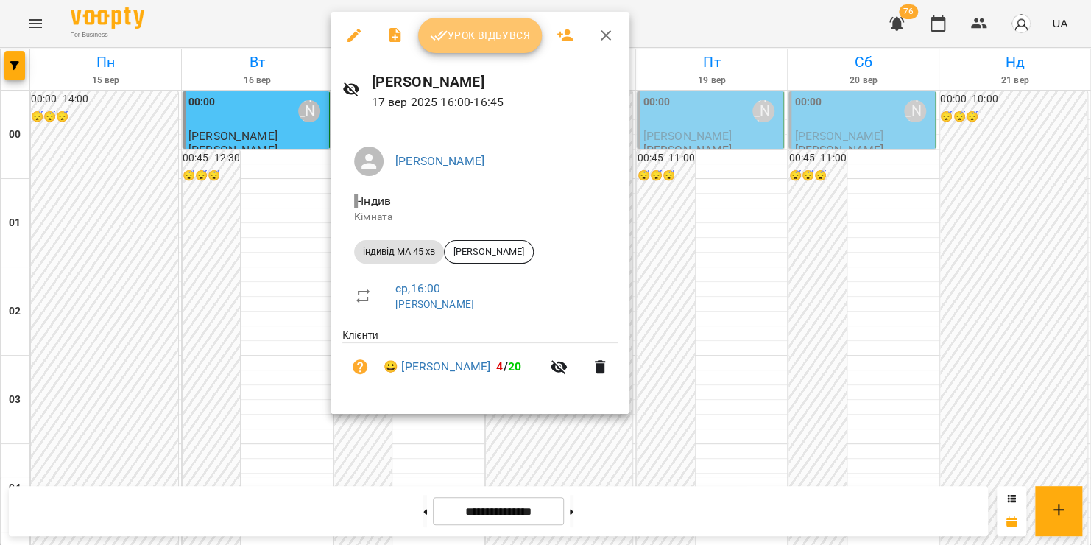
click at [468, 45] on button "Урок відбувся" at bounding box center [480, 35] width 124 height 35
